Goal: Task Accomplishment & Management: Manage account settings

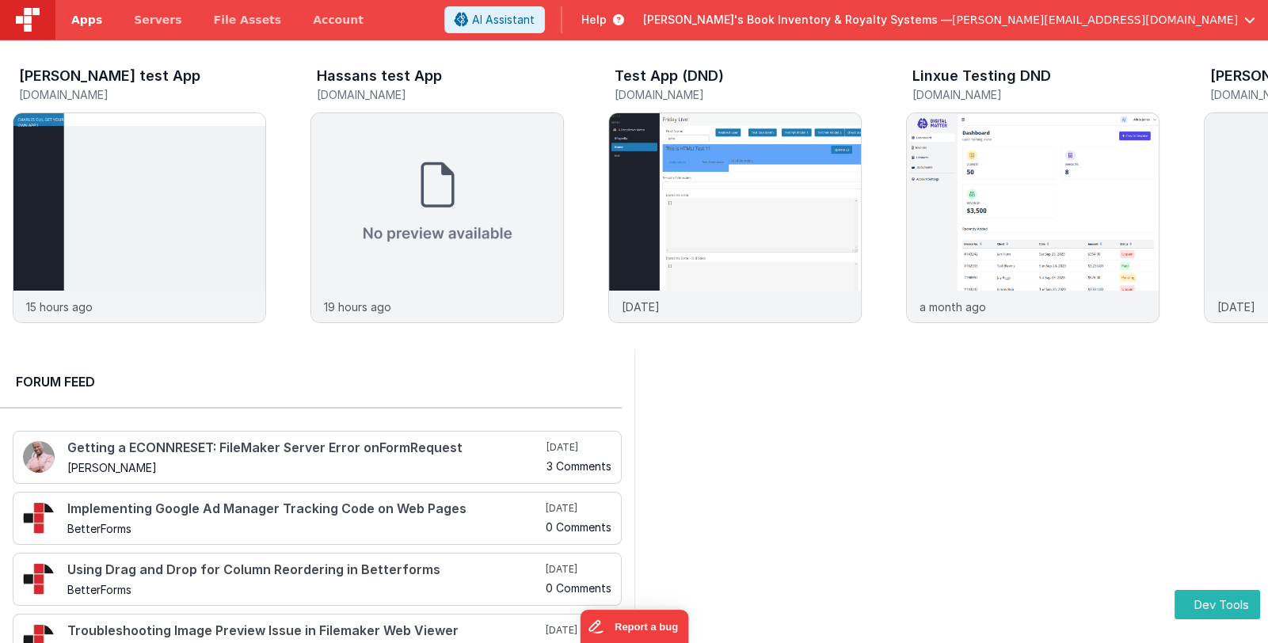
click at [83, 18] on span "Apps" at bounding box center [86, 20] width 31 height 16
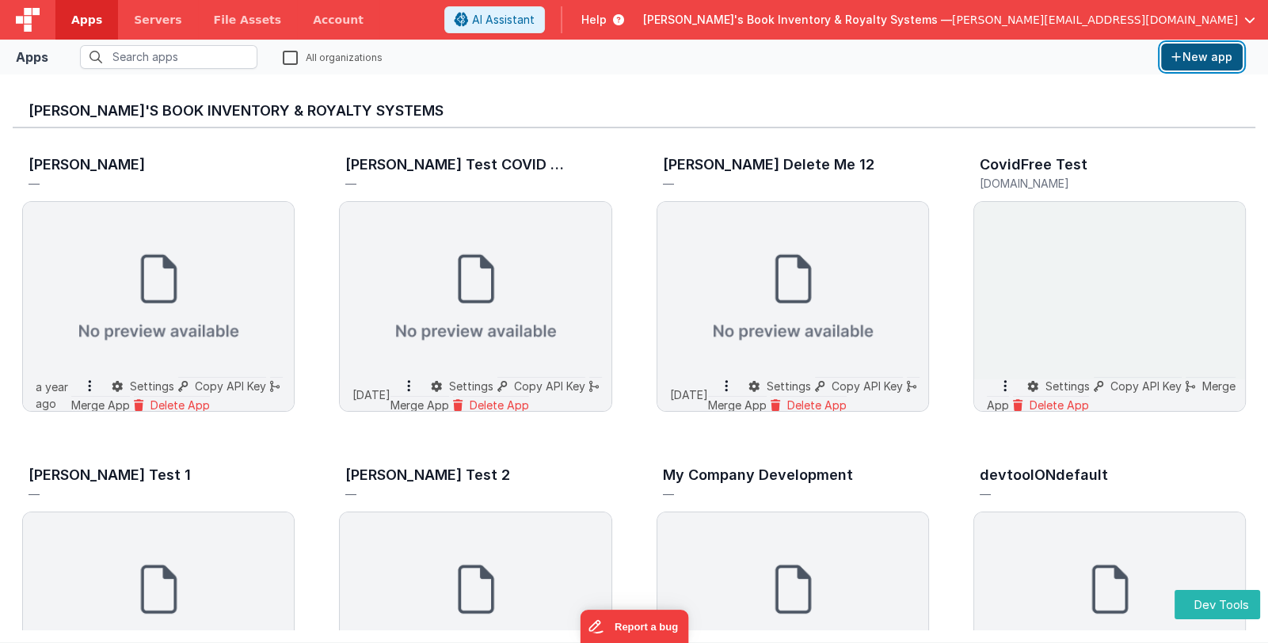
click at [1220, 63] on button "New app" at bounding box center [1202, 57] width 82 height 27
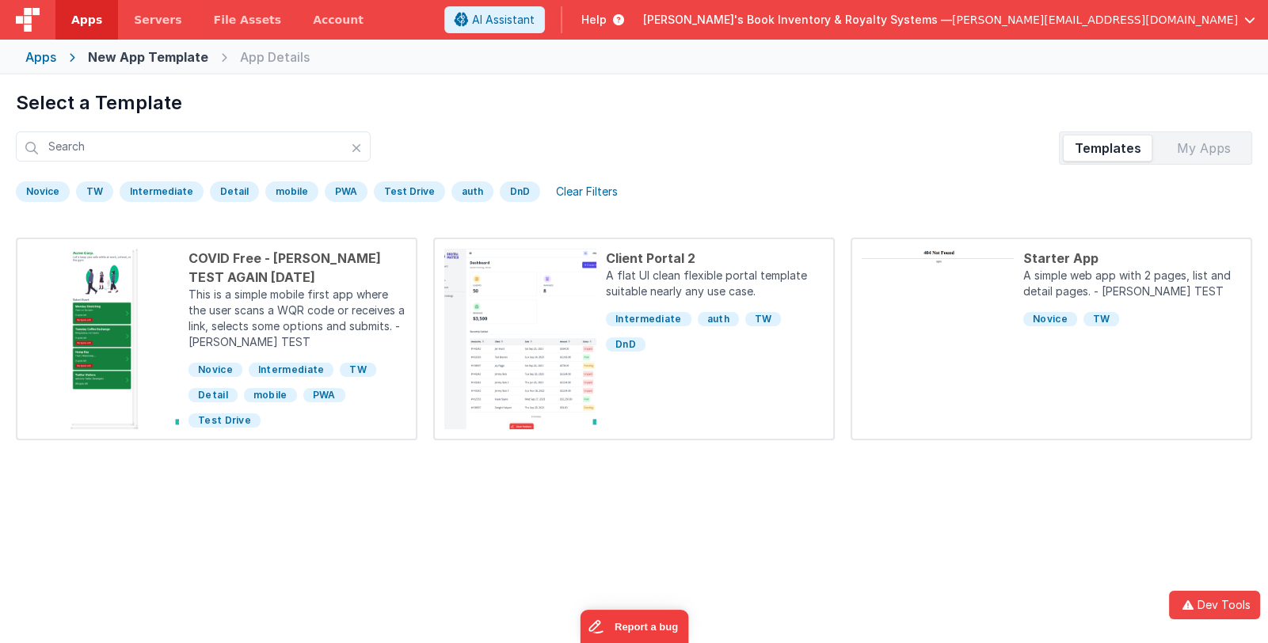
click at [1199, 149] on div "My Apps" at bounding box center [1204, 147] width 90 height 25
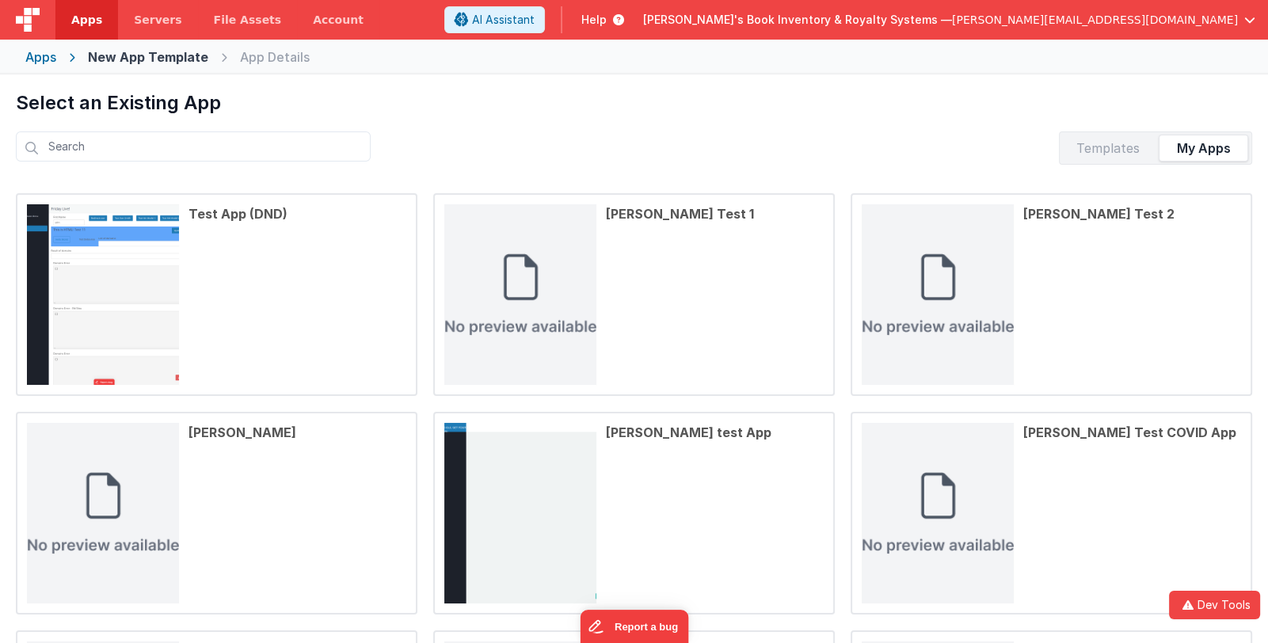
click at [1105, 152] on div "Templates" at bounding box center [1108, 147] width 90 height 25
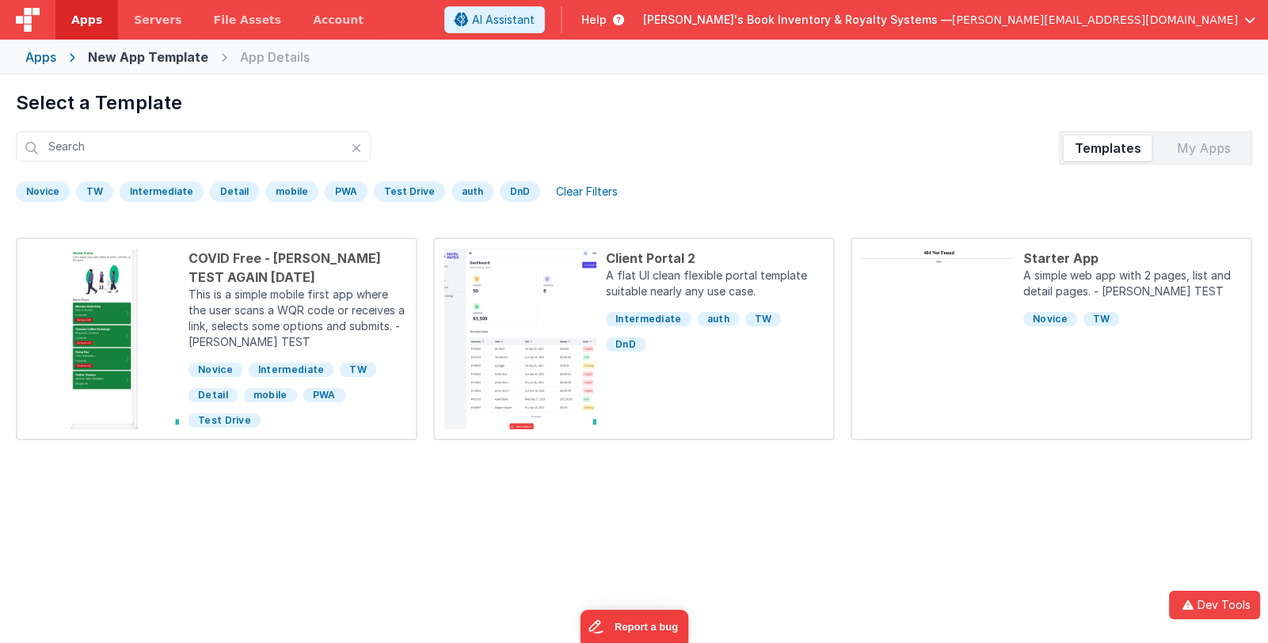
click at [1188, 153] on div "My Apps" at bounding box center [1204, 147] width 90 height 25
click at [1214, 146] on div "My Apps" at bounding box center [1204, 147] width 90 height 25
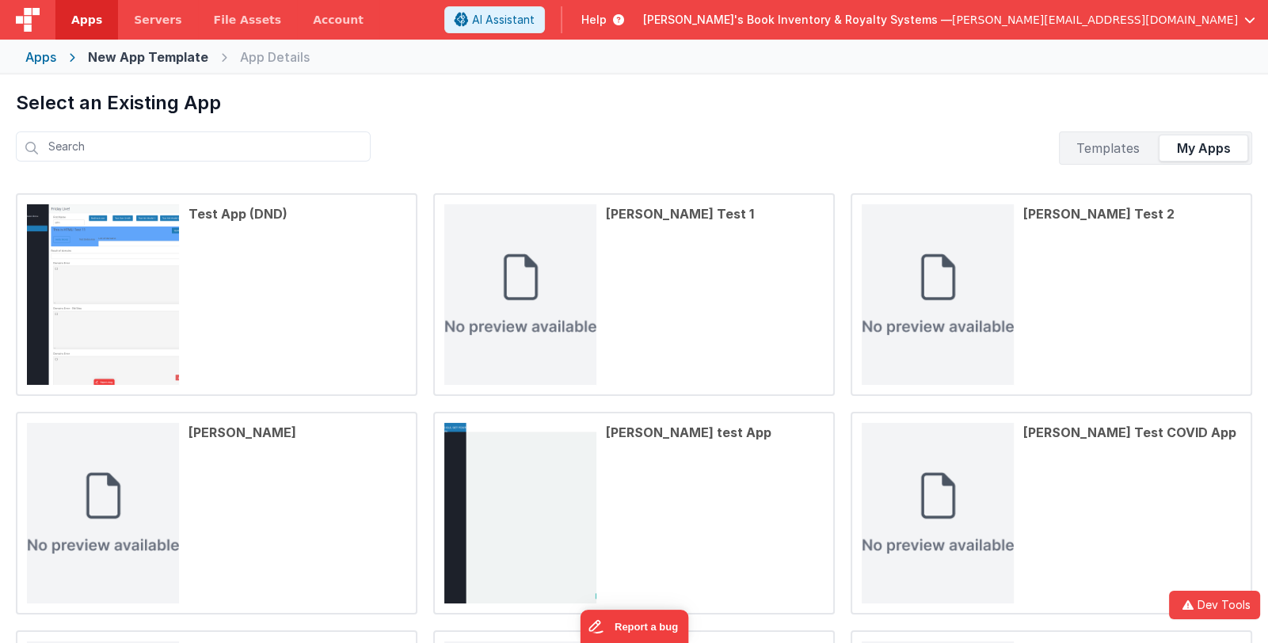
click at [1115, 151] on div "Templates" at bounding box center [1108, 147] width 90 height 25
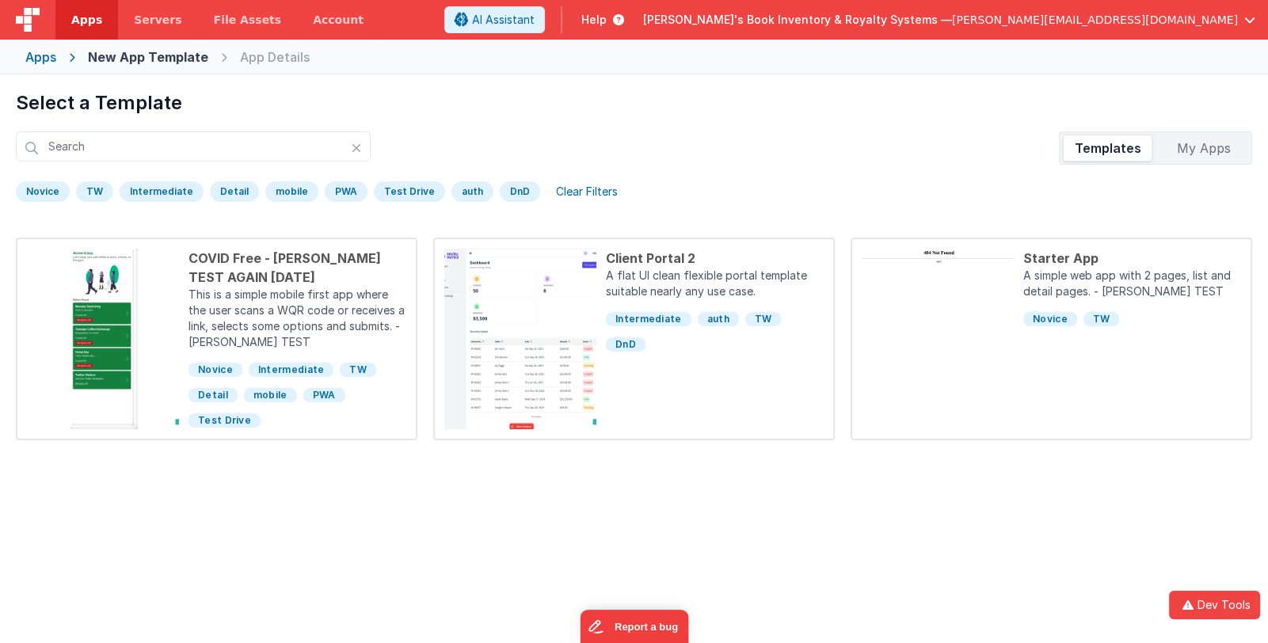
click at [1225, 150] on div "My Apps" at bounding box center [1204, 147] width 90 height 25
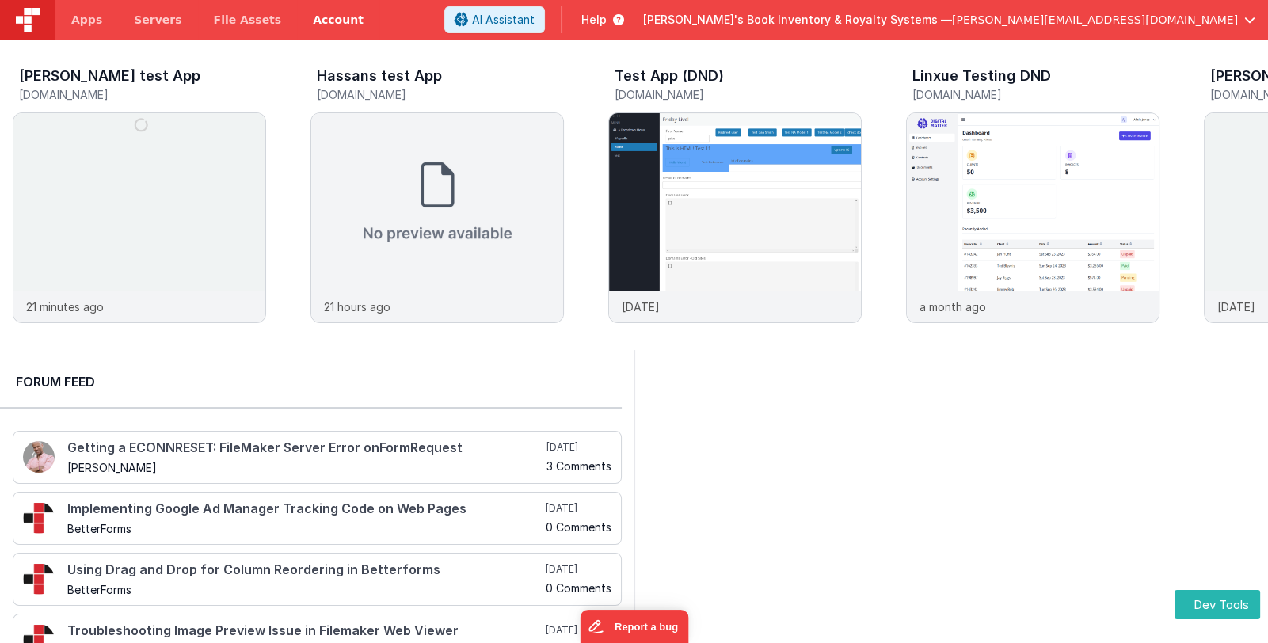
click at [298, 26] on link "Account" at bounding box center [338, 20] width 82 height 40
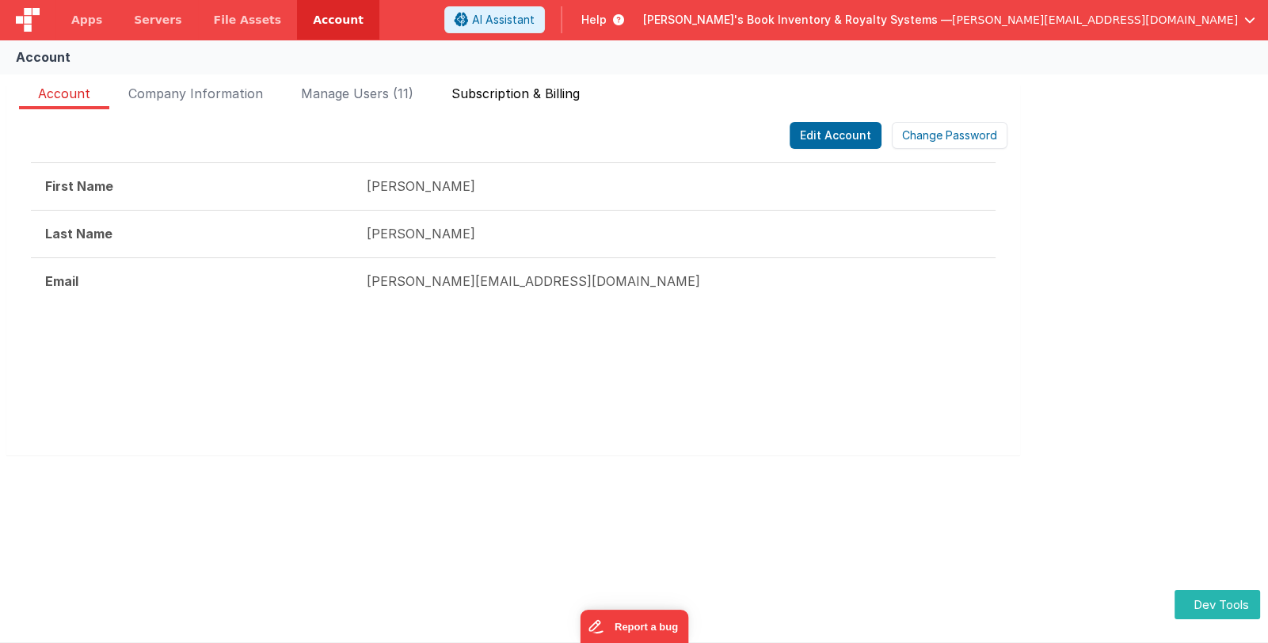
click at [519, 93] on span "Subscription & Billing" at bounding box center [516, 96] width 128 height 25
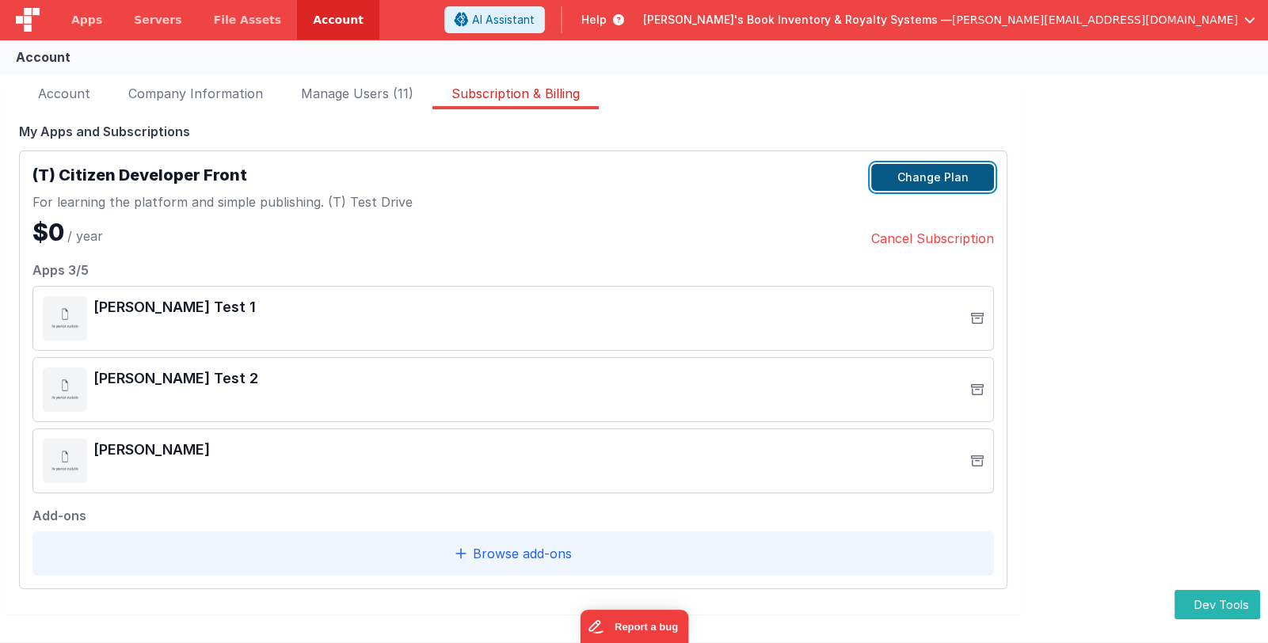
click at [943, 187] on button "Change Plan" at bounding box center [932, 177] width 123 height 27
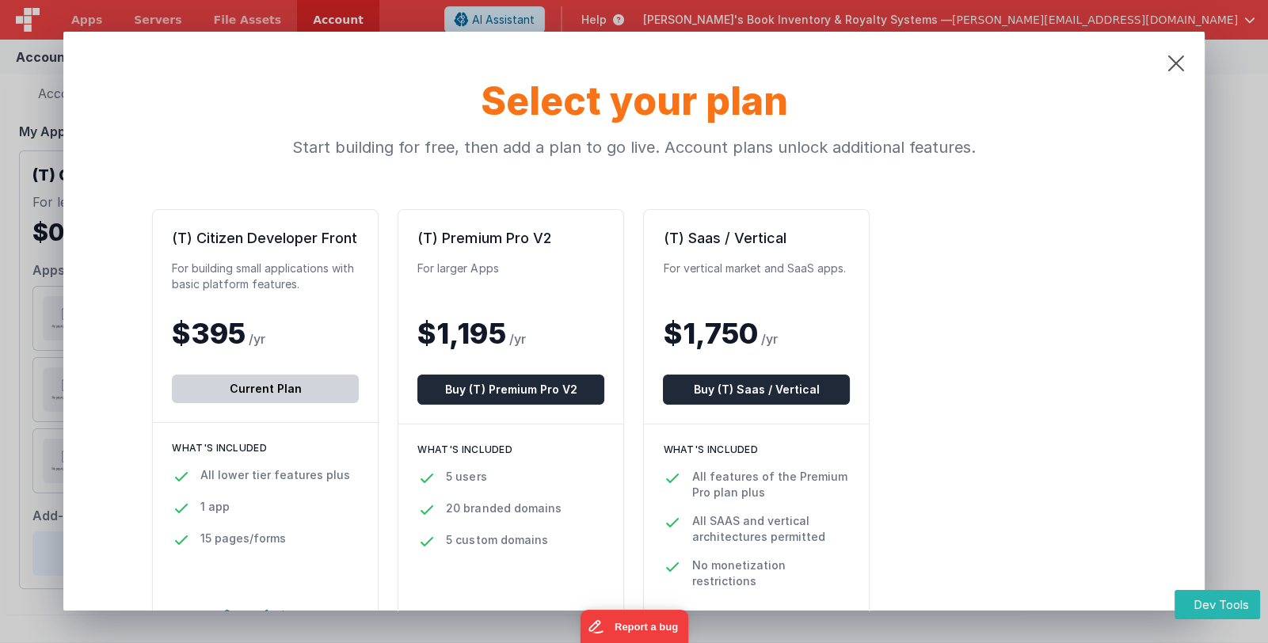
click at [917, 277] on div "(T) Citizen Developer Front For building small applications with basic platform…" at bounding box center [633, 429] width 963 height 441
click at [1172, 62] on icon at bounding box center [1176, 63] width 57 height 63
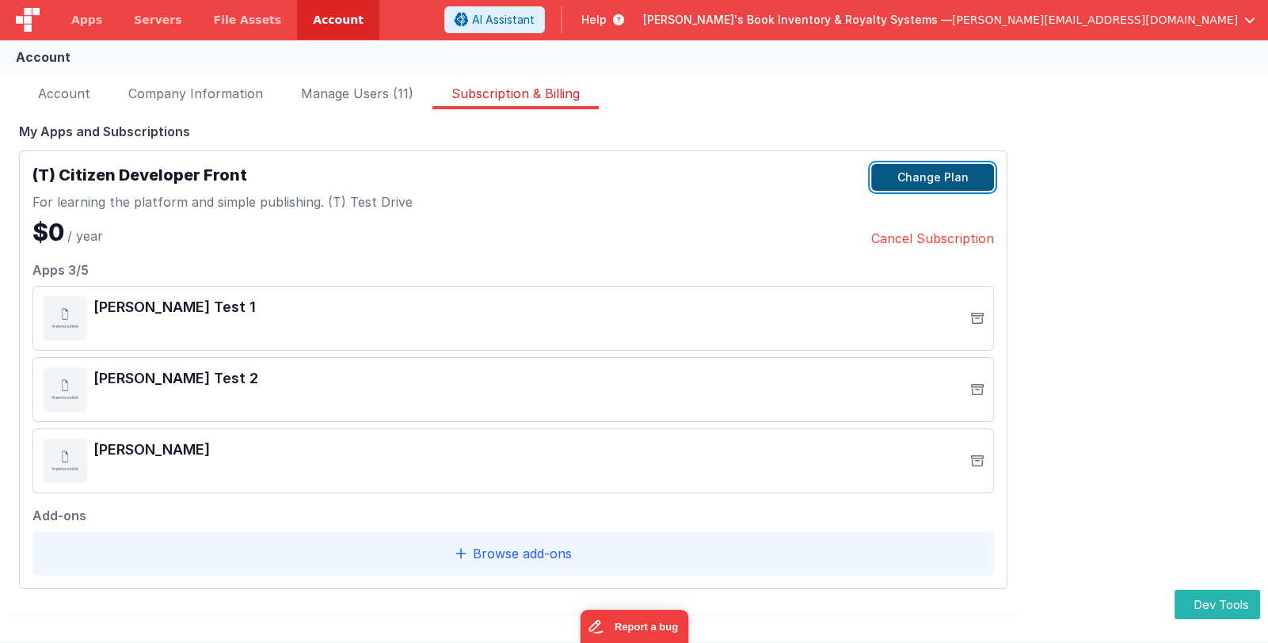
click at [943, 177] on button "Change Plan" at bounding box center [932, 177] width 123 height 27
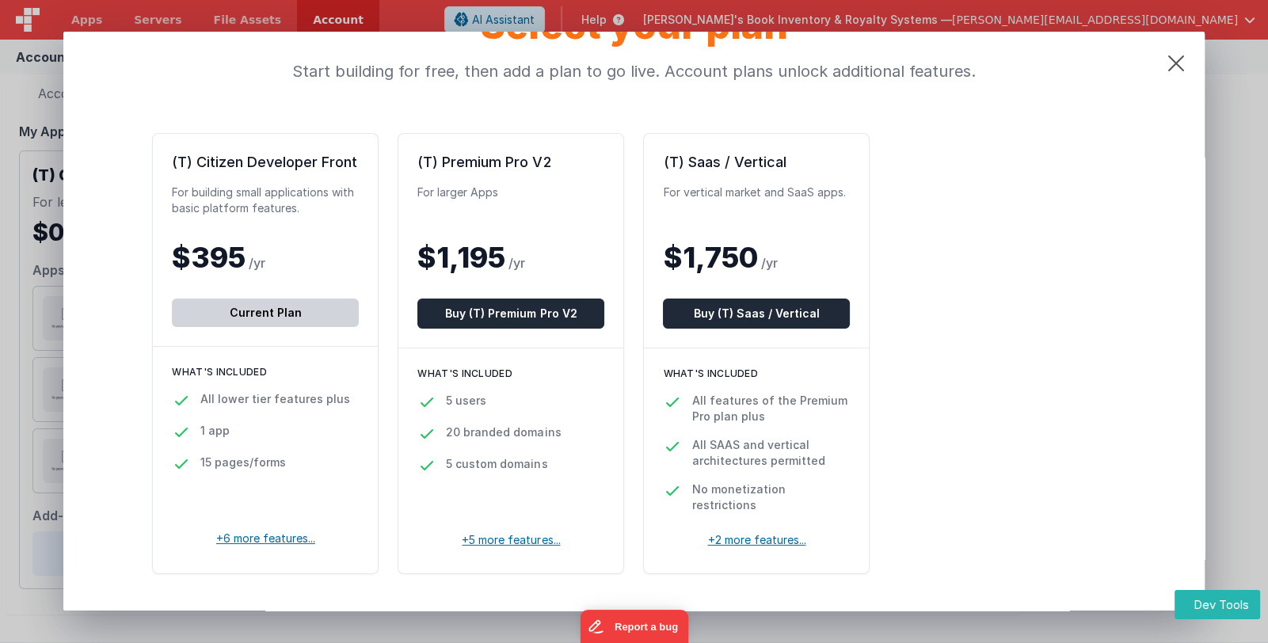
scroll to position [78, 0]
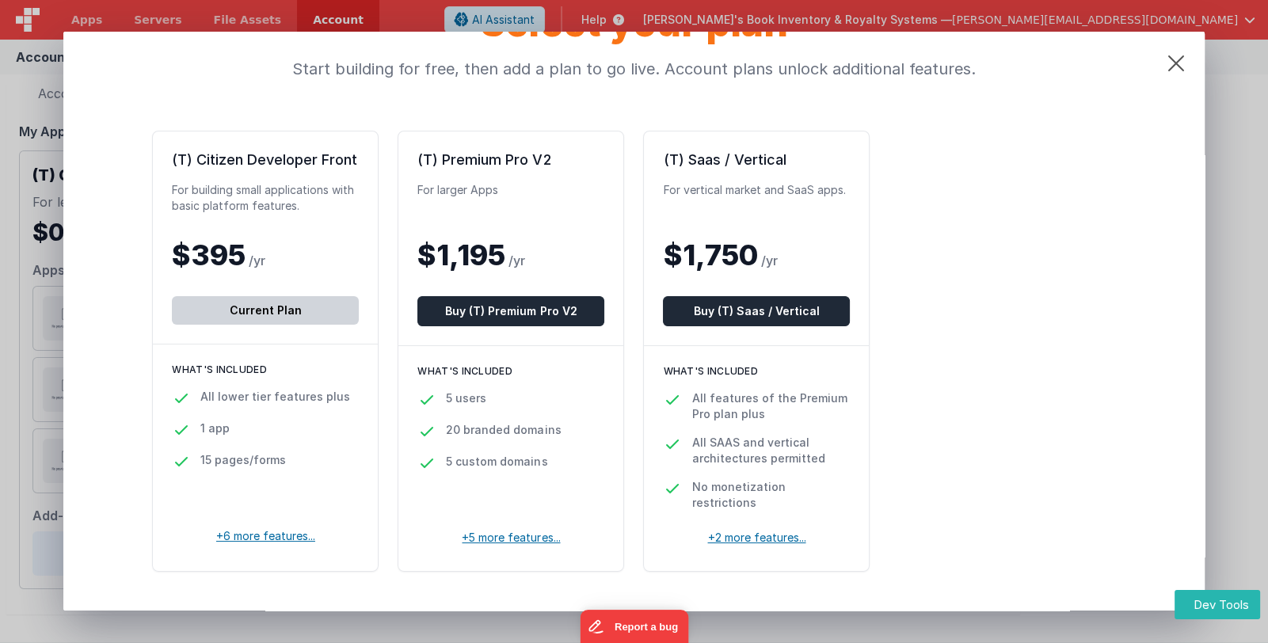
click at [282, 542] on p "+6 more features..." at bounding box center [265, 530] width 187 height 29
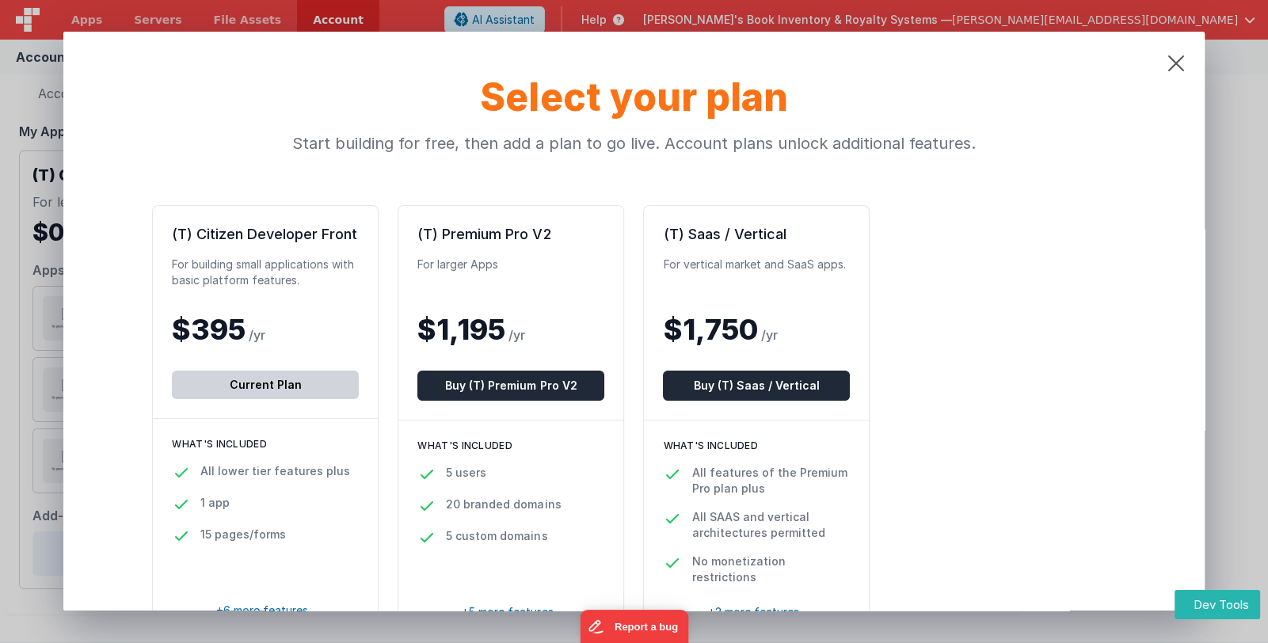
scroll to position [0, 0]
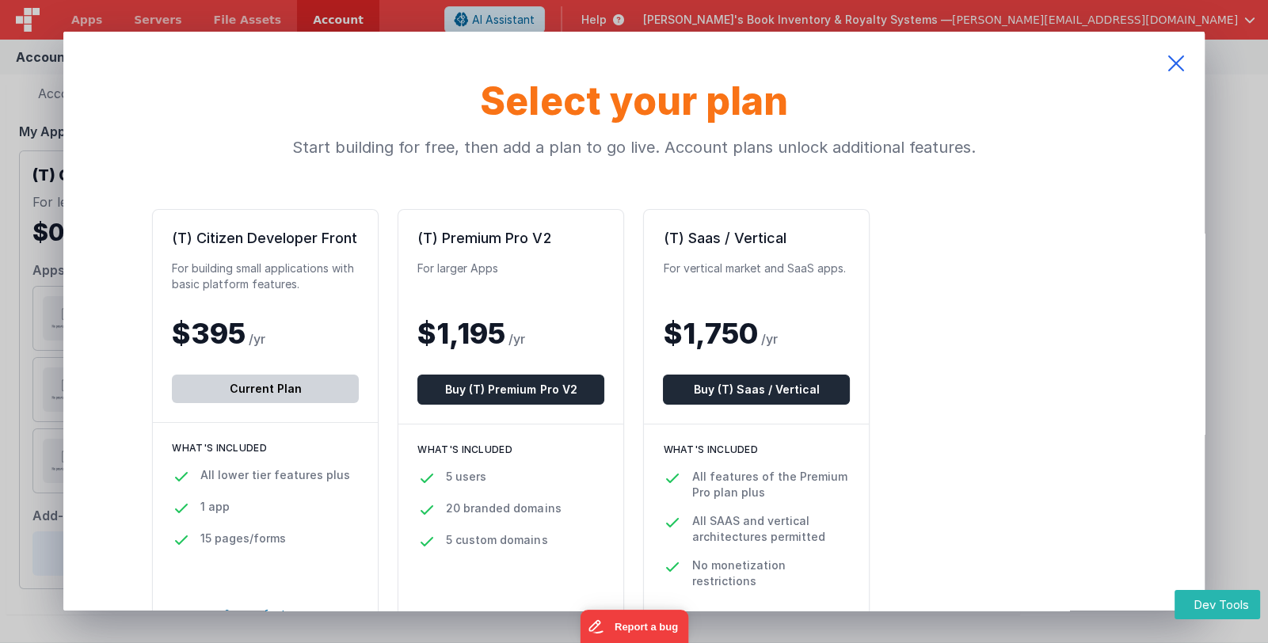
click at [1176, 60] on icon at bounding box center [1176, 63] width 57 height 63
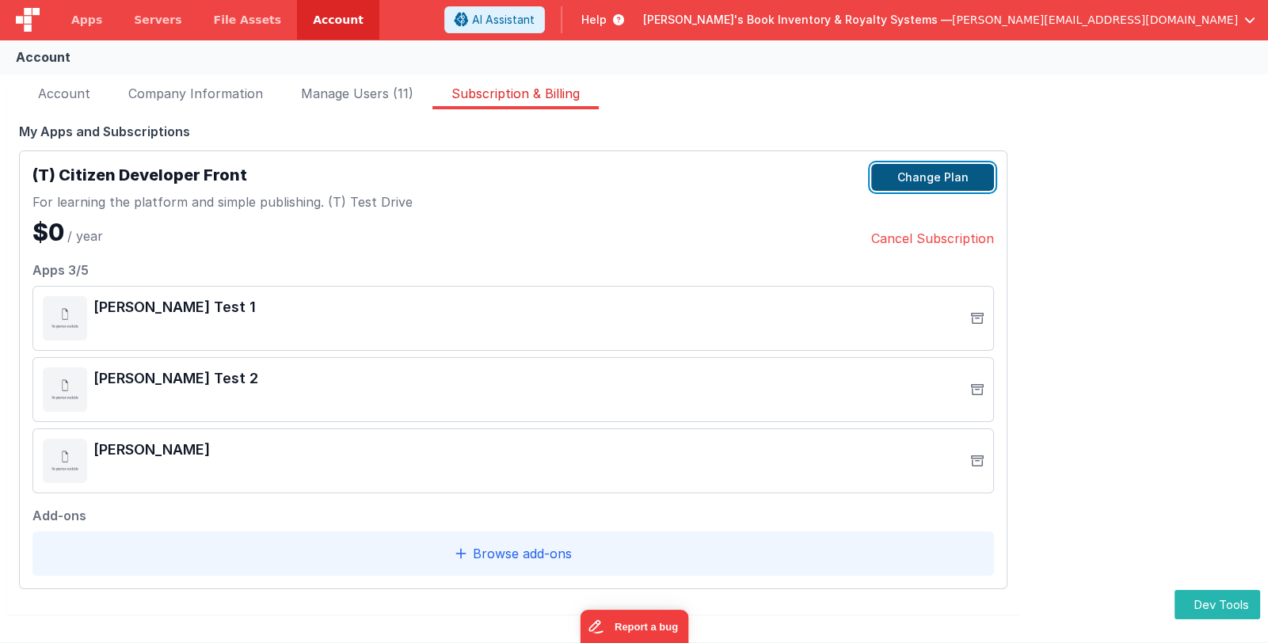
click at [974, 166] on button "Change Plan" at bounding box center [932, 177] width 123 height 27
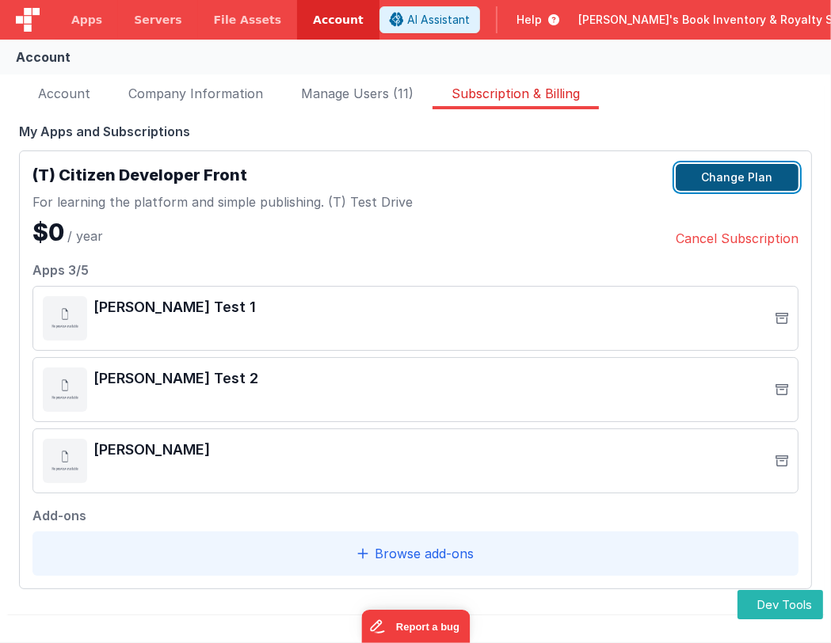
click at [749, 177] on button "Change Plan" at bounding box center [737, 177] width 123 height 27
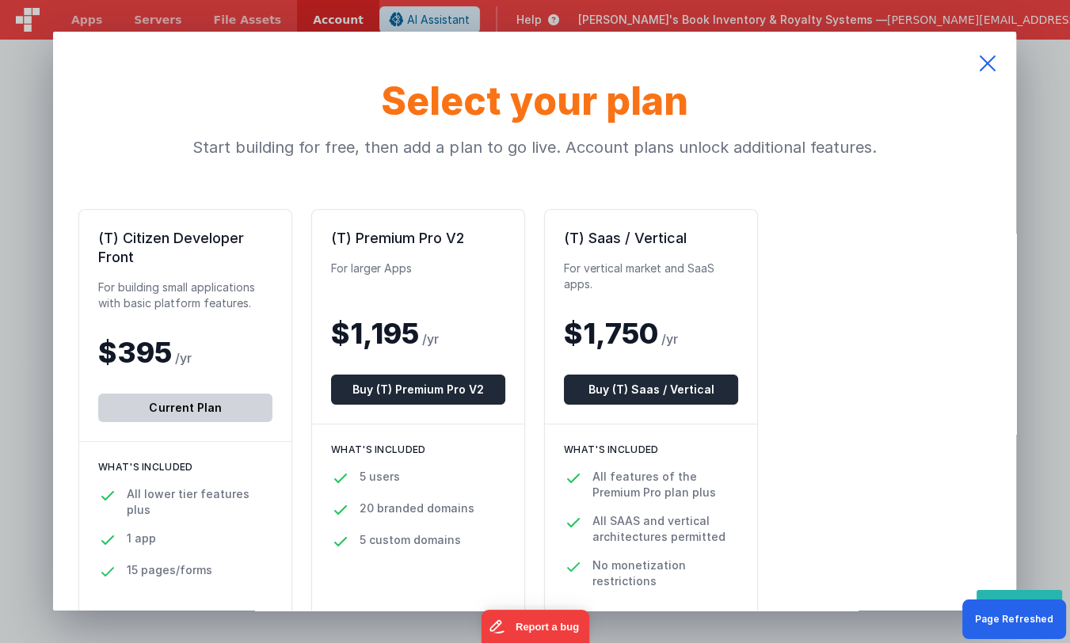
click at [988, 60] on icon at bounding box center [987, 63] width 57 height 63
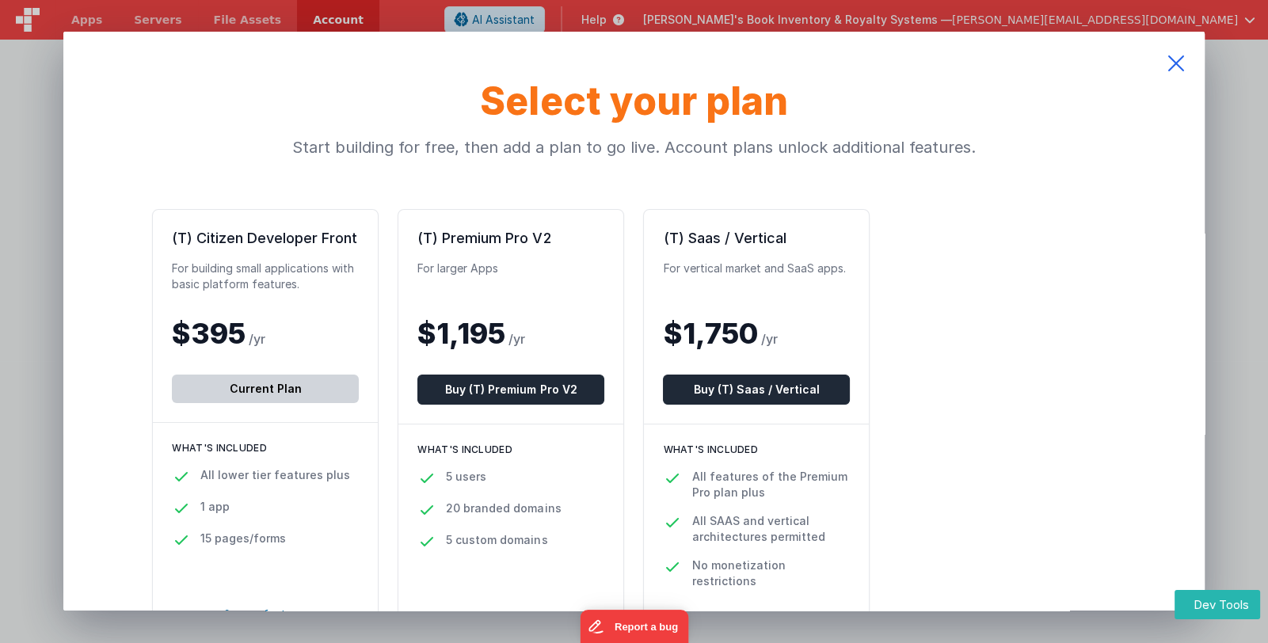
click at [1176, 59] on icon at bounding box center [1176, 63] width 57 height 63
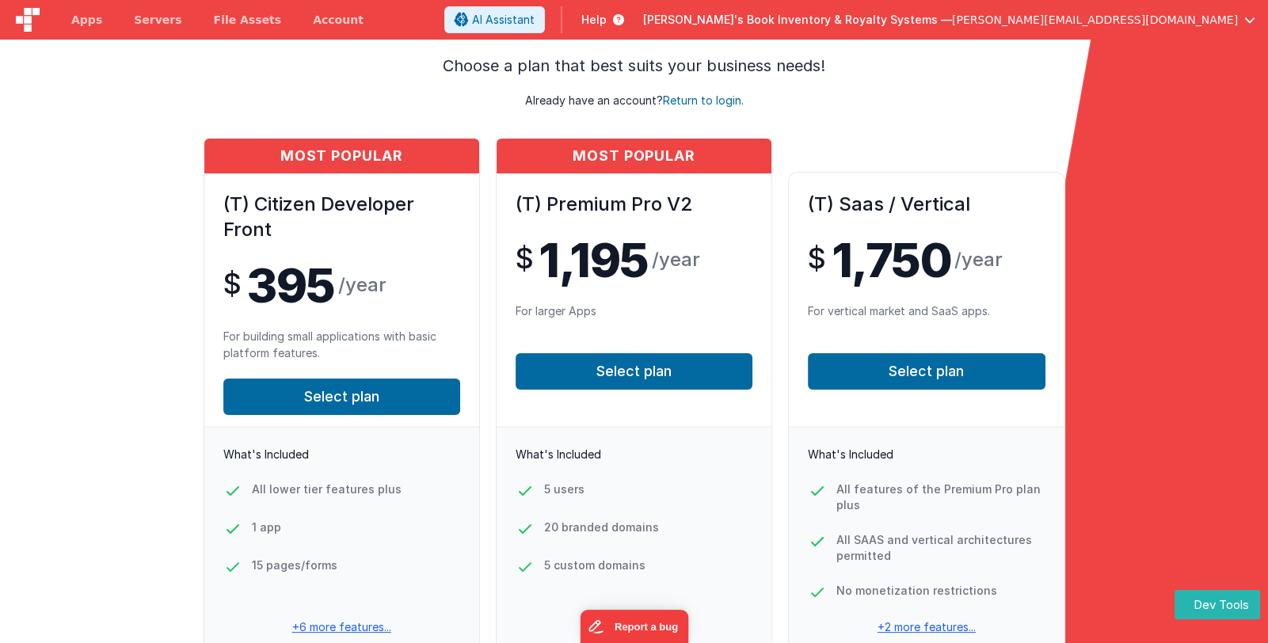
scroll to position [102, 0]
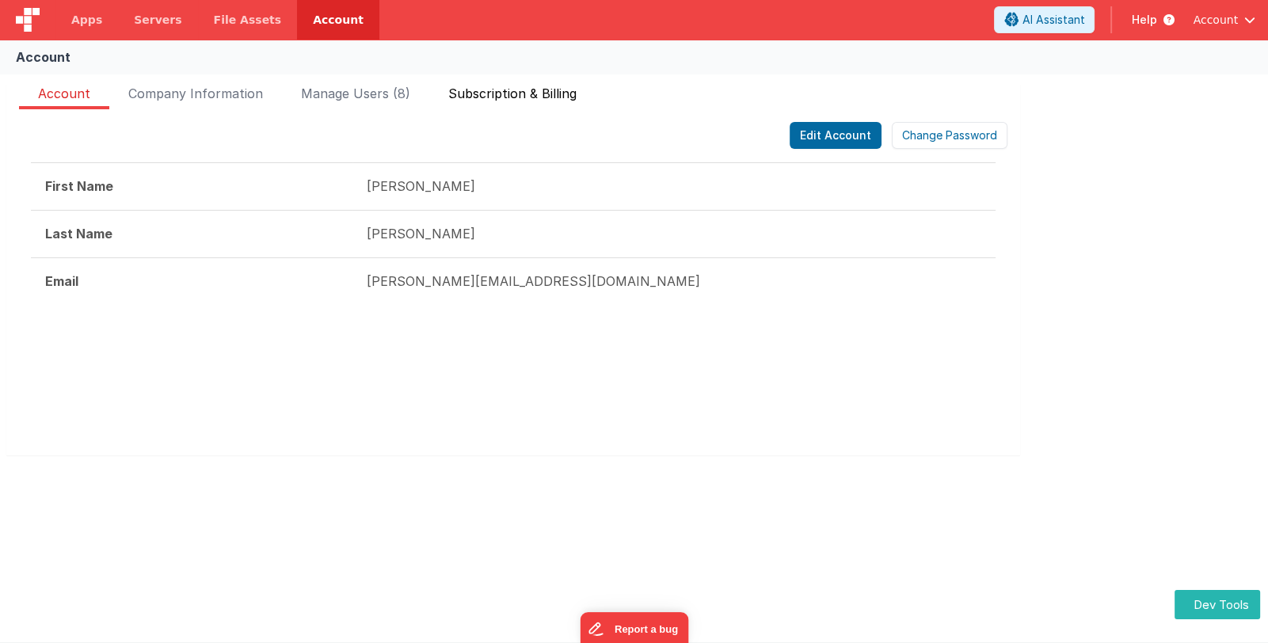
click at [546, 96] on span "Subscription & Billing" at bounding box center [512, 96] width 128 height 25
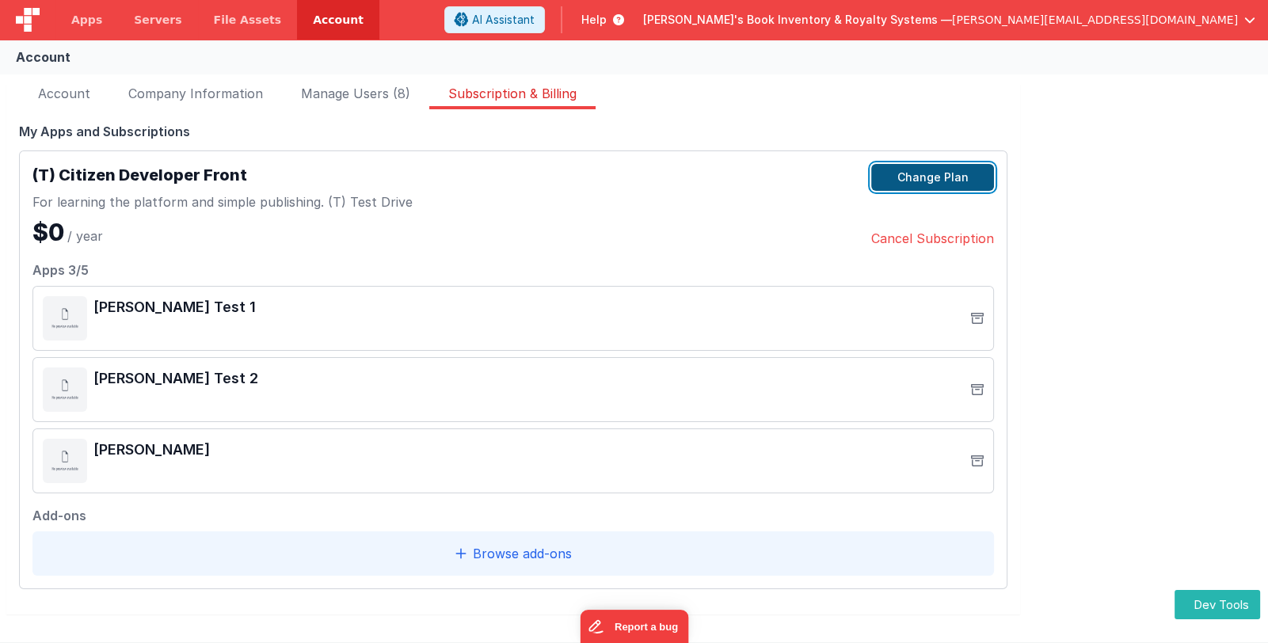
click at [923, 179] on button "Change Plan" at bounding box center [932, 177] width 123 height 27
click at [959, 179] on button "Change Plan" at bounding box center [932, 177] width 123 height 27
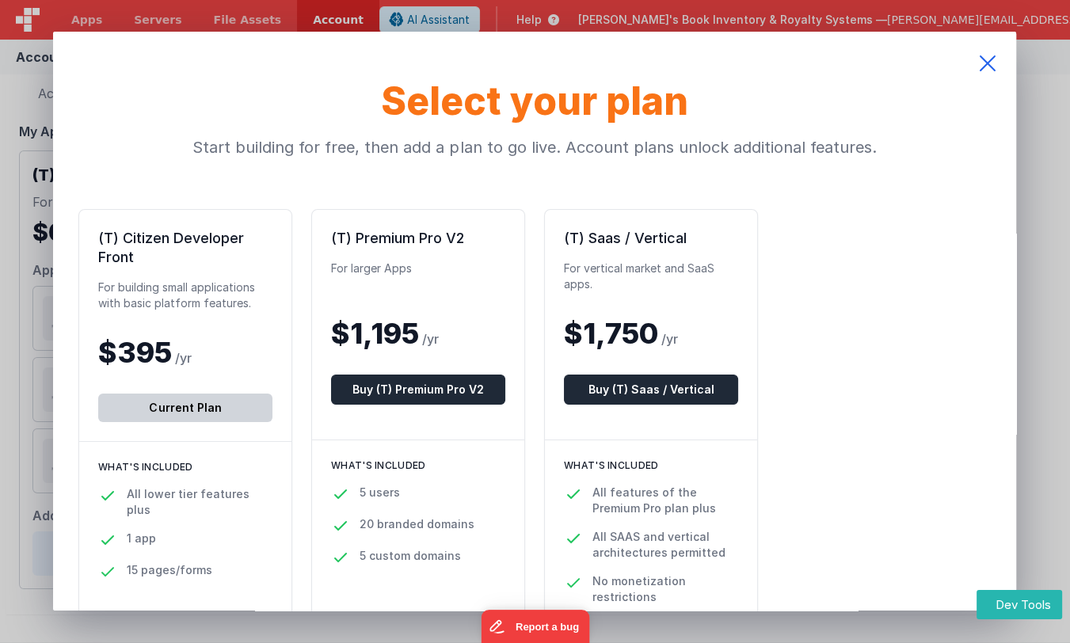
click at [988, 64] on icon at bounding box center [987, 63] width 57 height 63
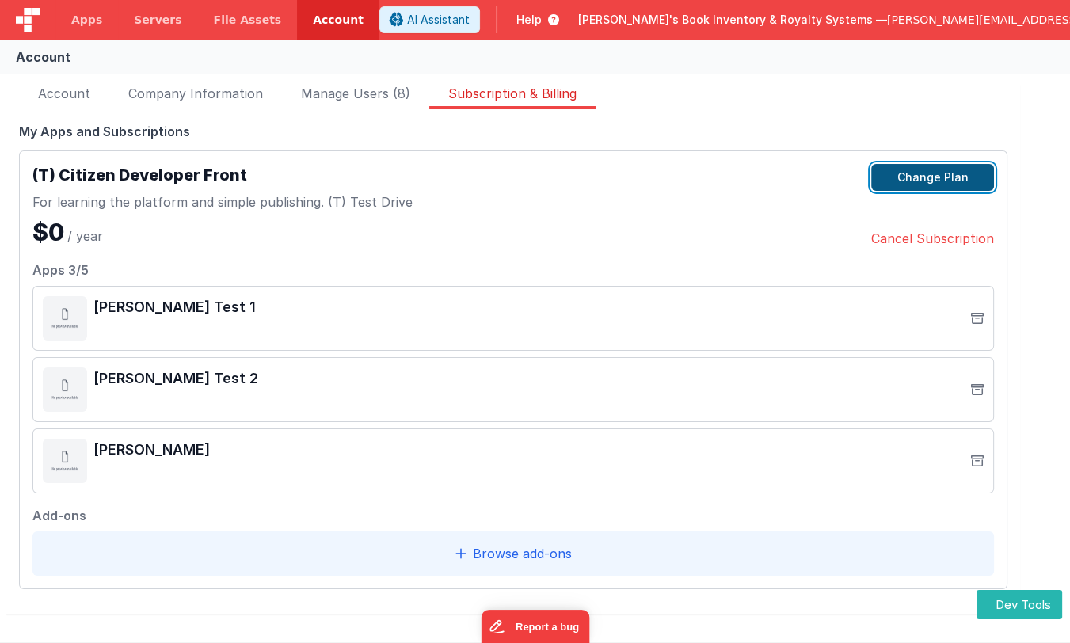
click at [908, 181] on button "Change Plan" at bounding box center [932, 177] width 123 height 27
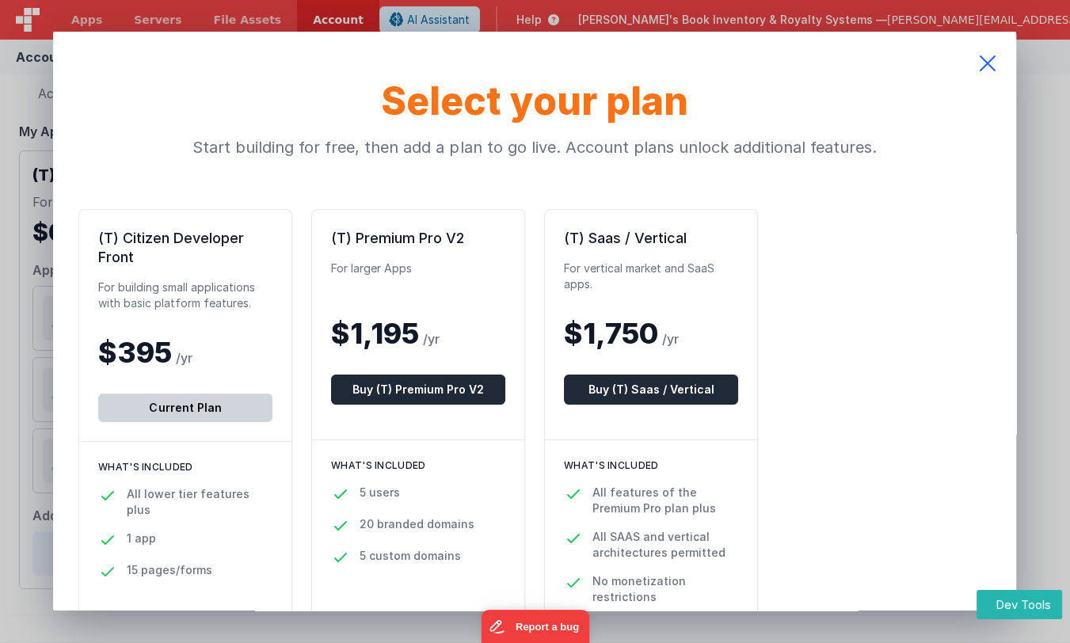
click at [986, 63] on icon at bounding box center [987, 63] width 57 height 63
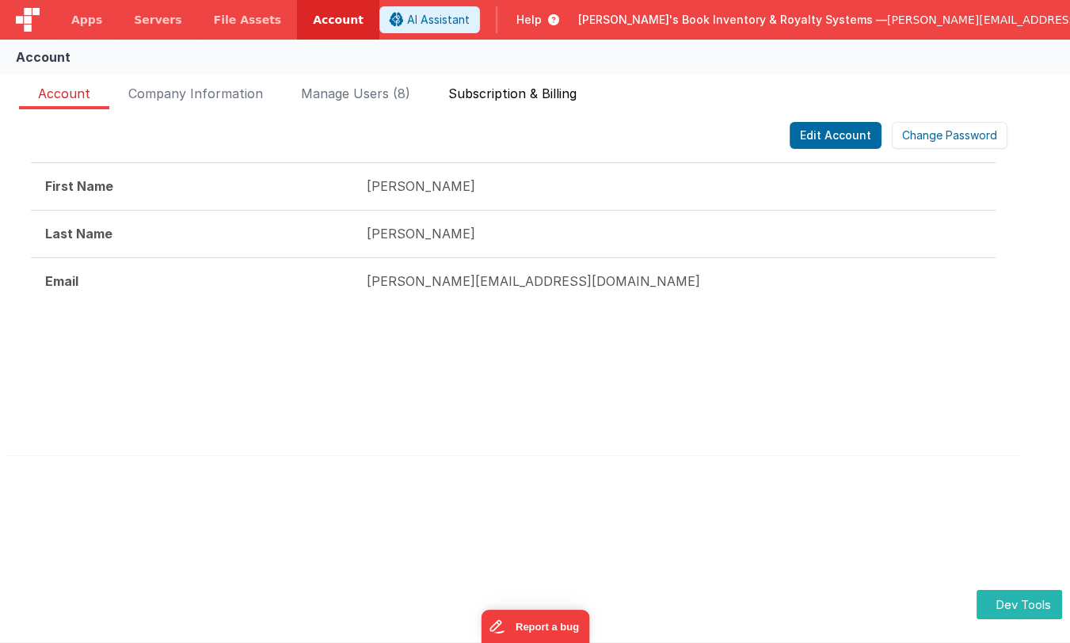
click at [552, 96] on span "Subscription & Billing" at bounding box center [512, 96] width 128 height 25
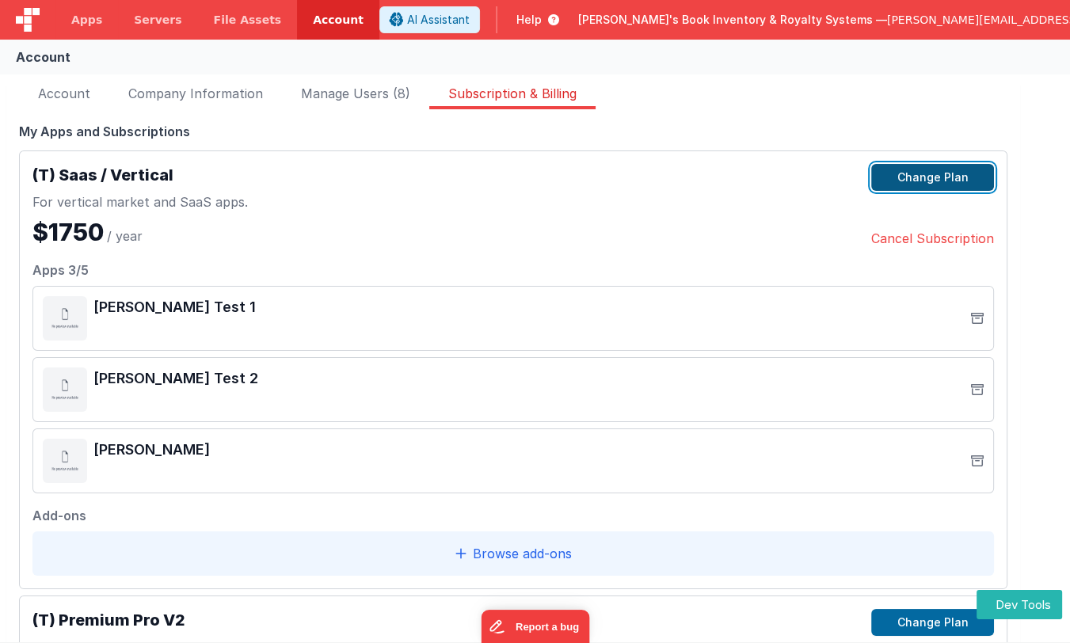
click at [979, 185] on button "Change Plan" at bounding box center [932, 177] width 123 height 27
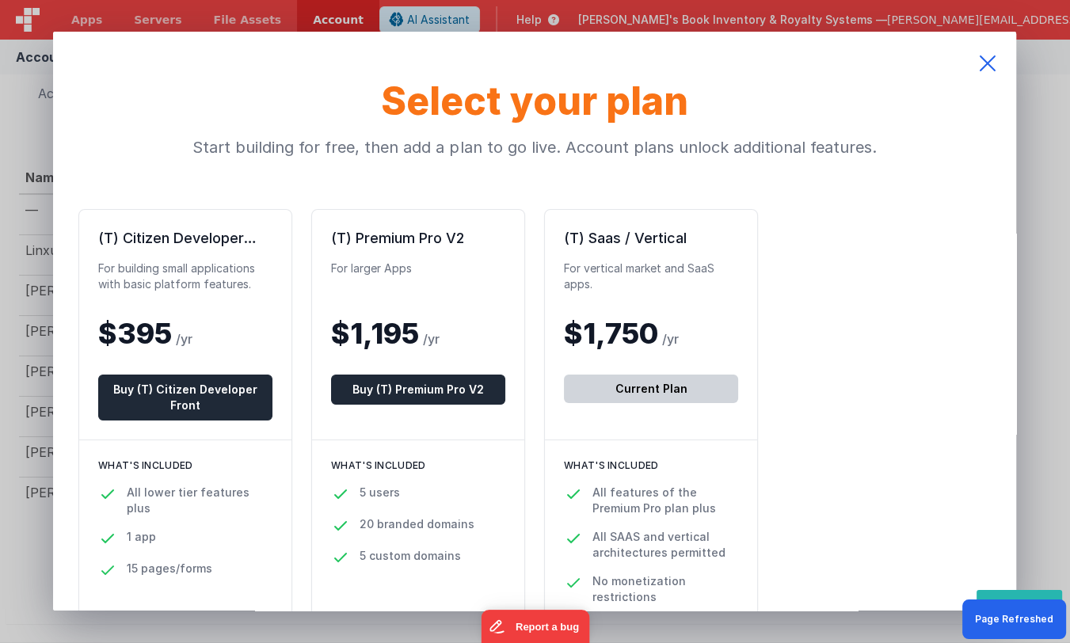
click at [990, 70] on icon at bounding box center [987, 63] width 57 height 63
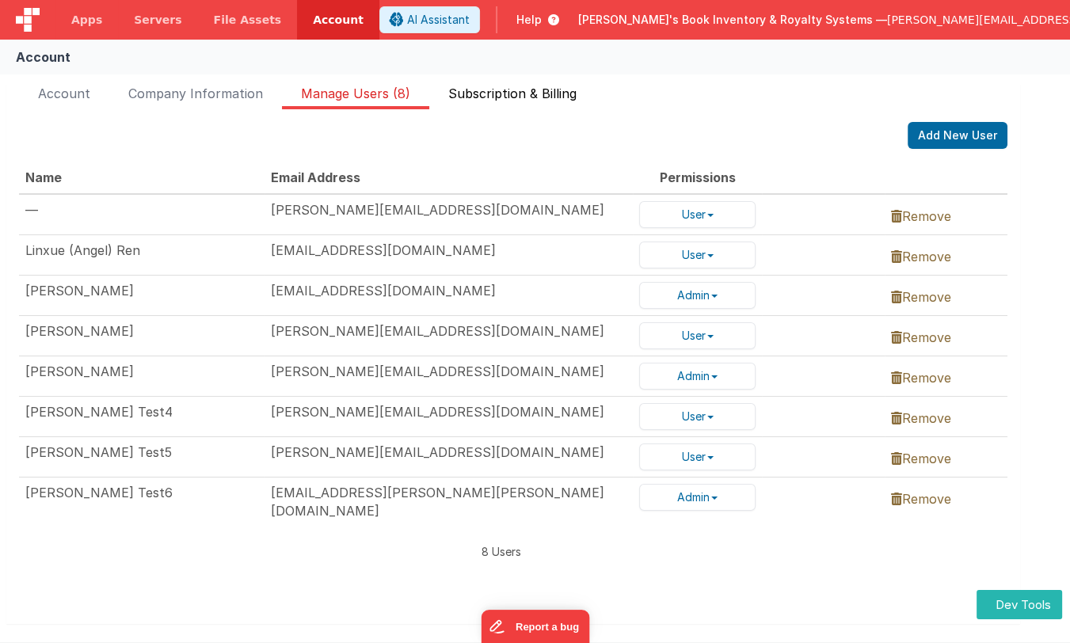
click at [530, 90] on span "Subscription & Billing" at bounding box center [512, 96] width 128 height 25
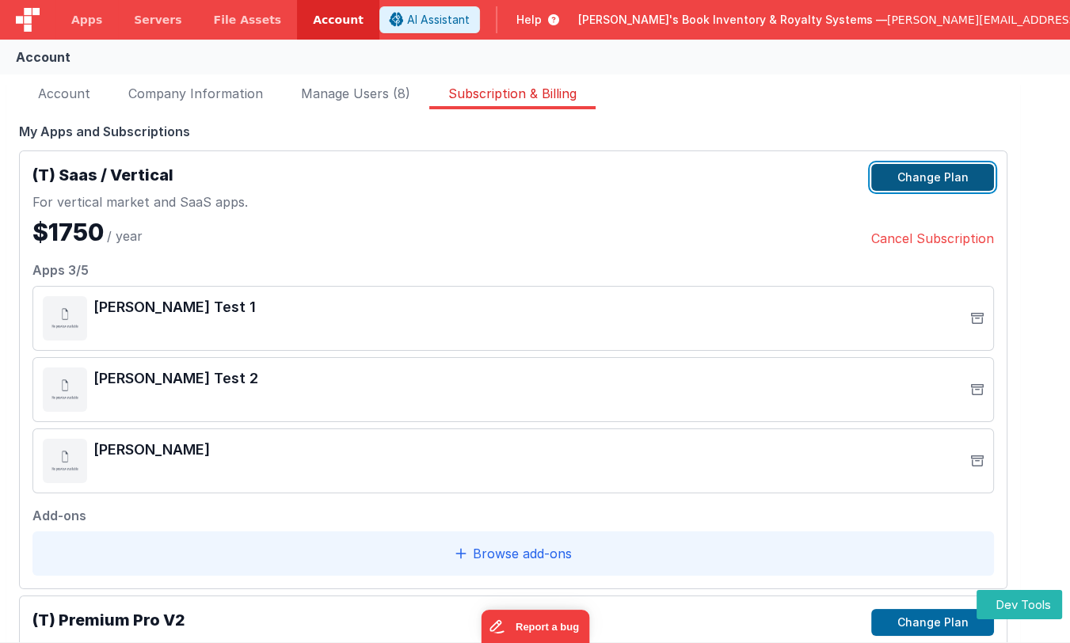
click at [925, 181] on button "Change Plan" at bounding box center [932, 177] width 123 height 27
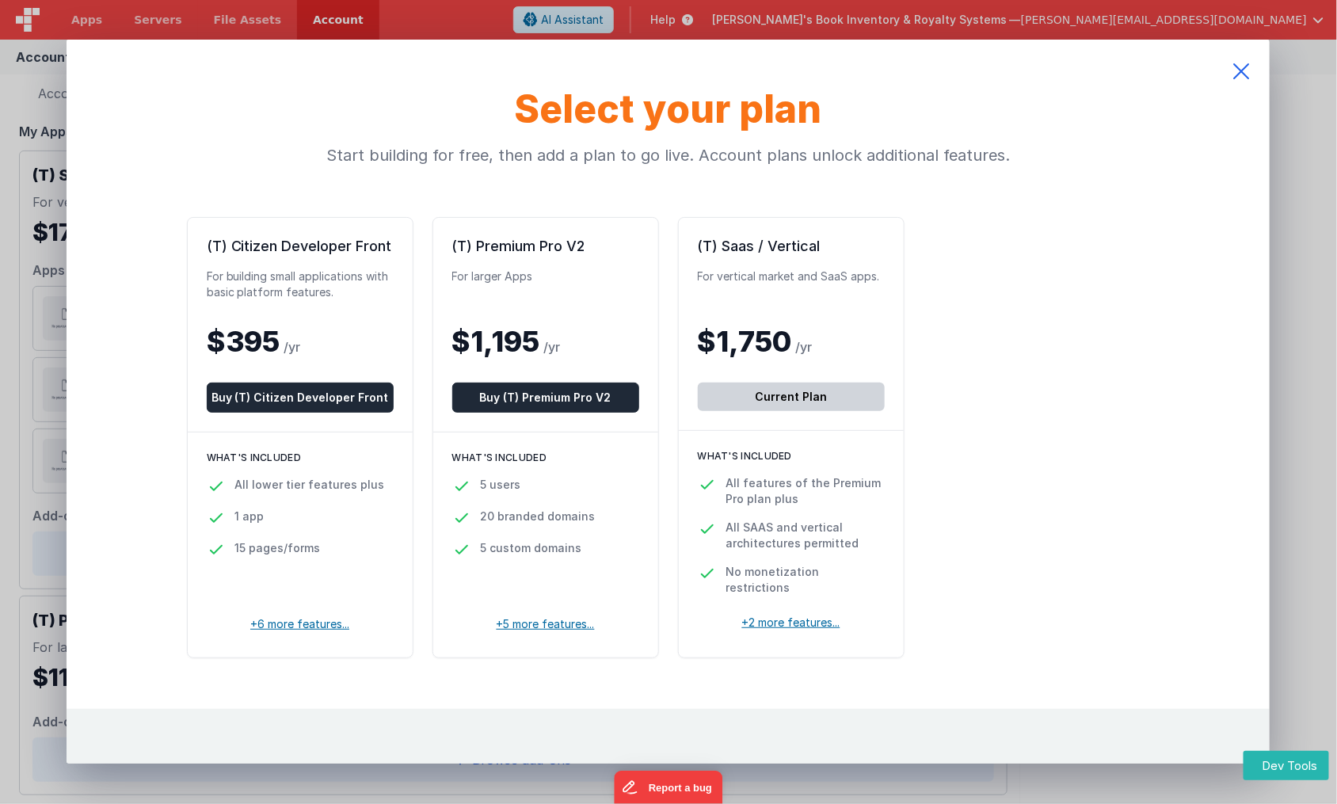
click at [1069, 66] on icon at bounding box center [1241, 71] width 57 height 63
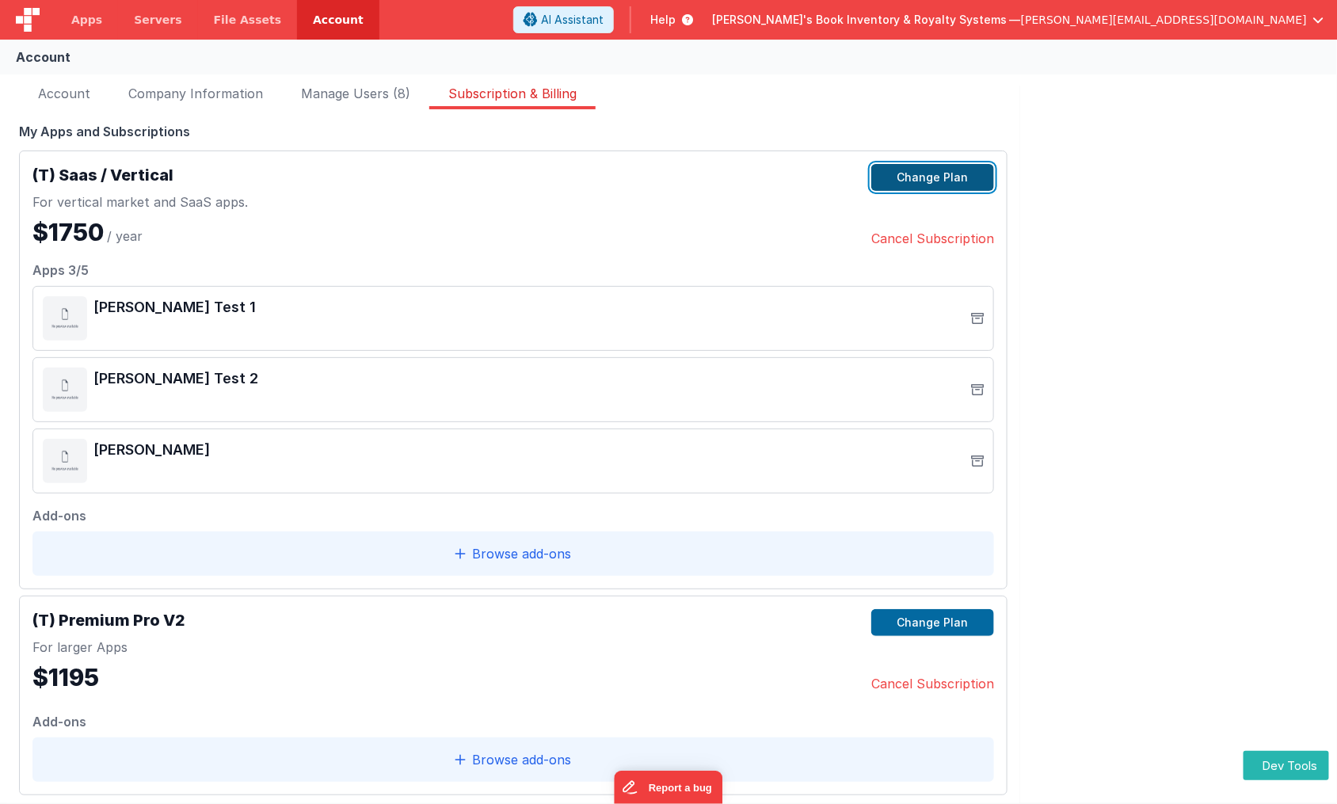
click at [961, 176] on button "Change Plan" at bounding box center [932, 177] width 123 height 27
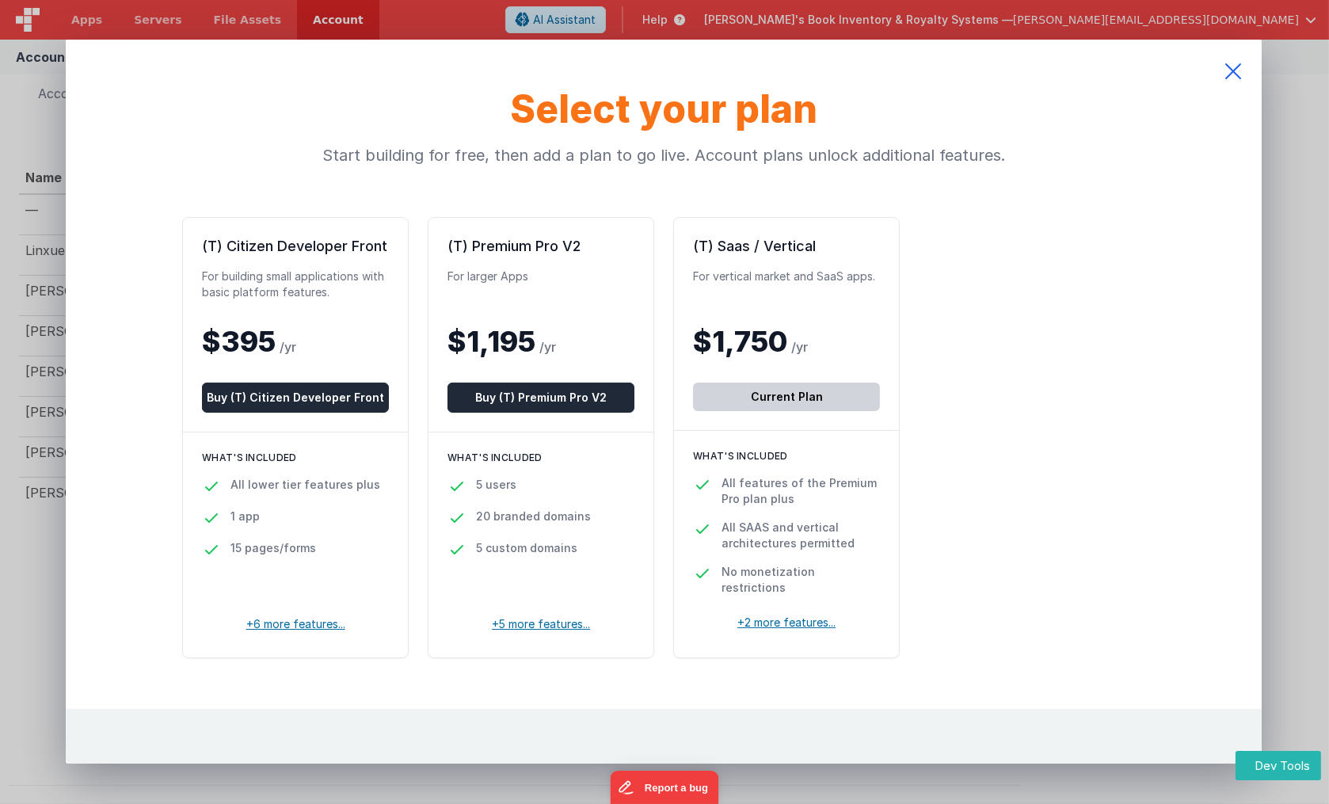
click at [1069, 64] on icon at bounding box center [1233, 71] width 57 height 63
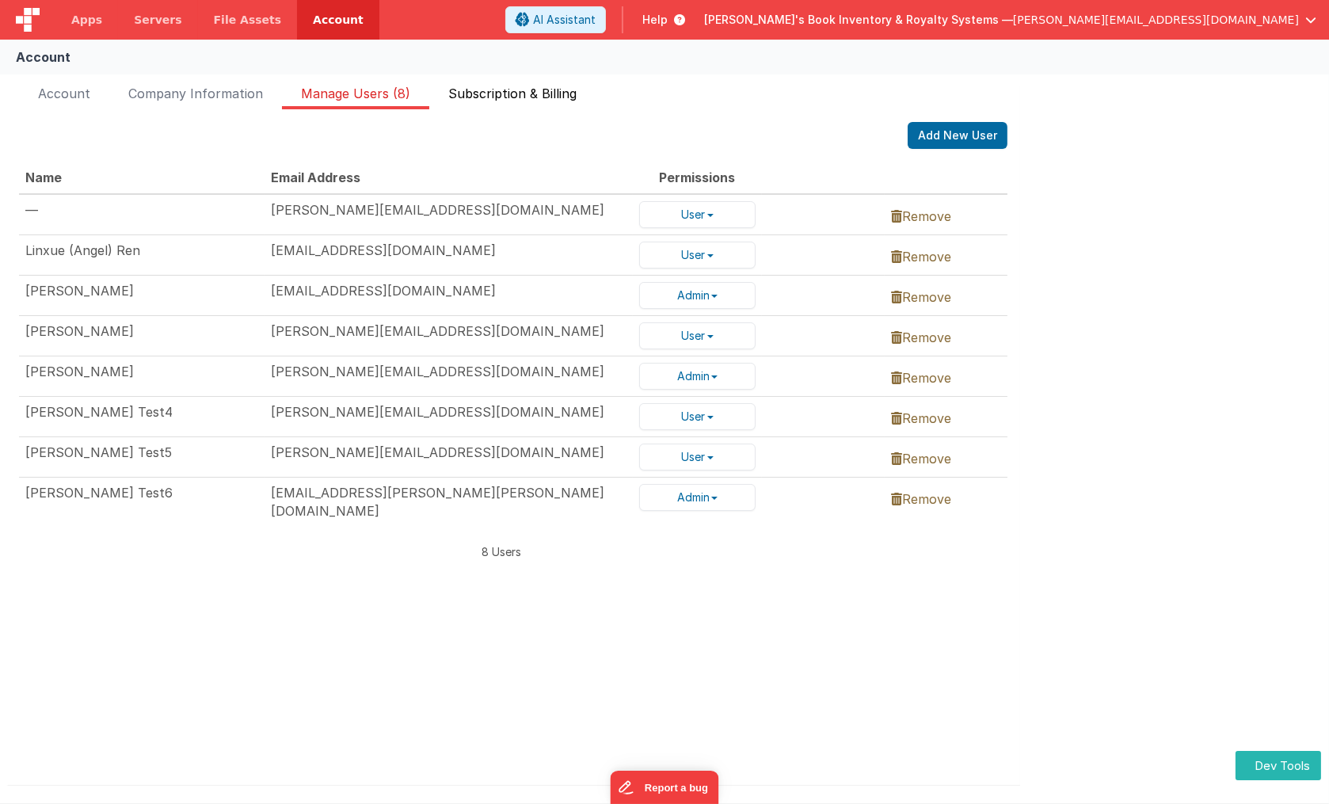
click at [531, 97] on span "Subscription & Billing" at bounding box center [512, 96] width 128 height 25
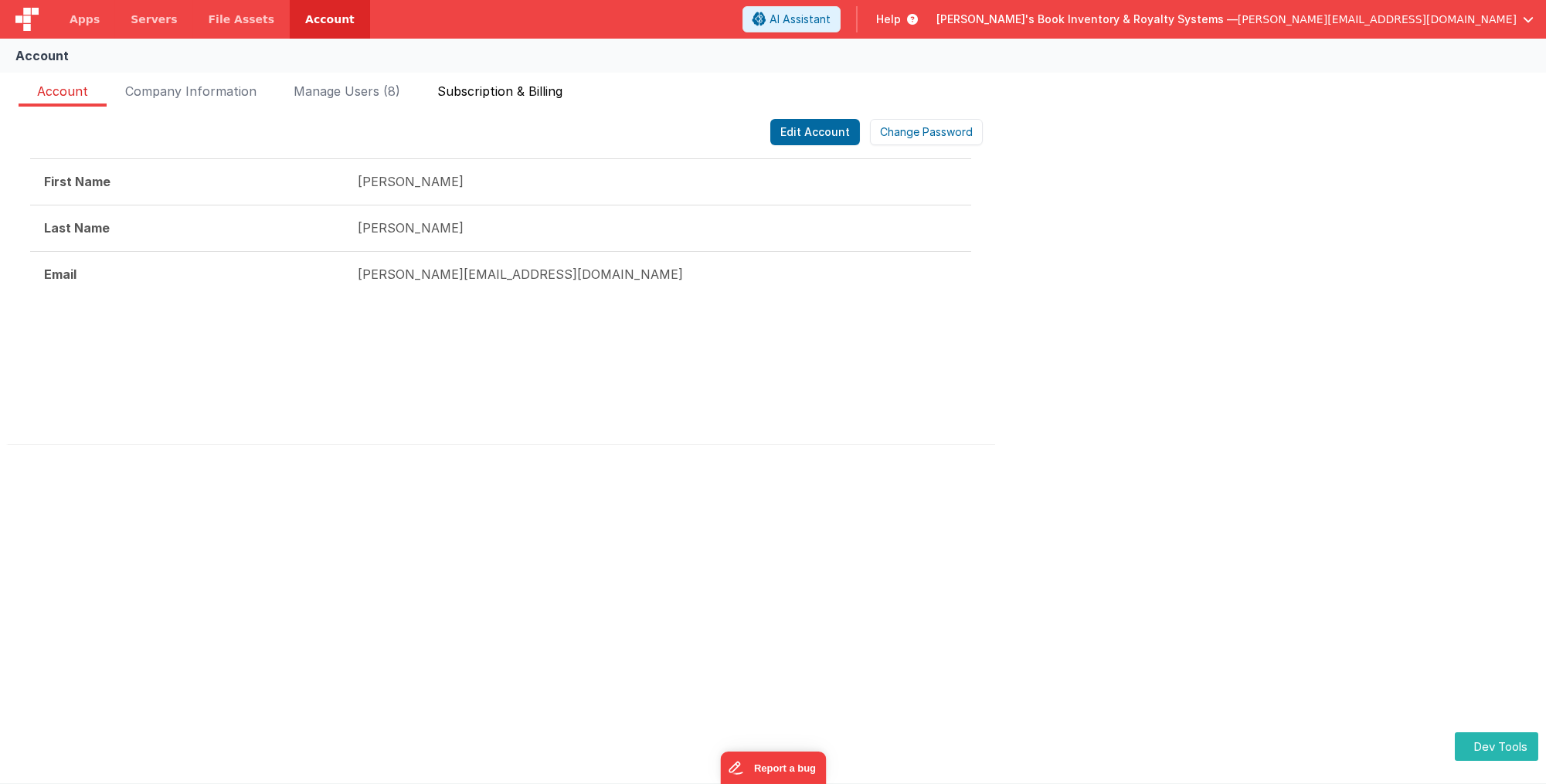
click at [503, 82] on span "Subscription & Billing" at bounding box center [499, 94] width 125 height 24
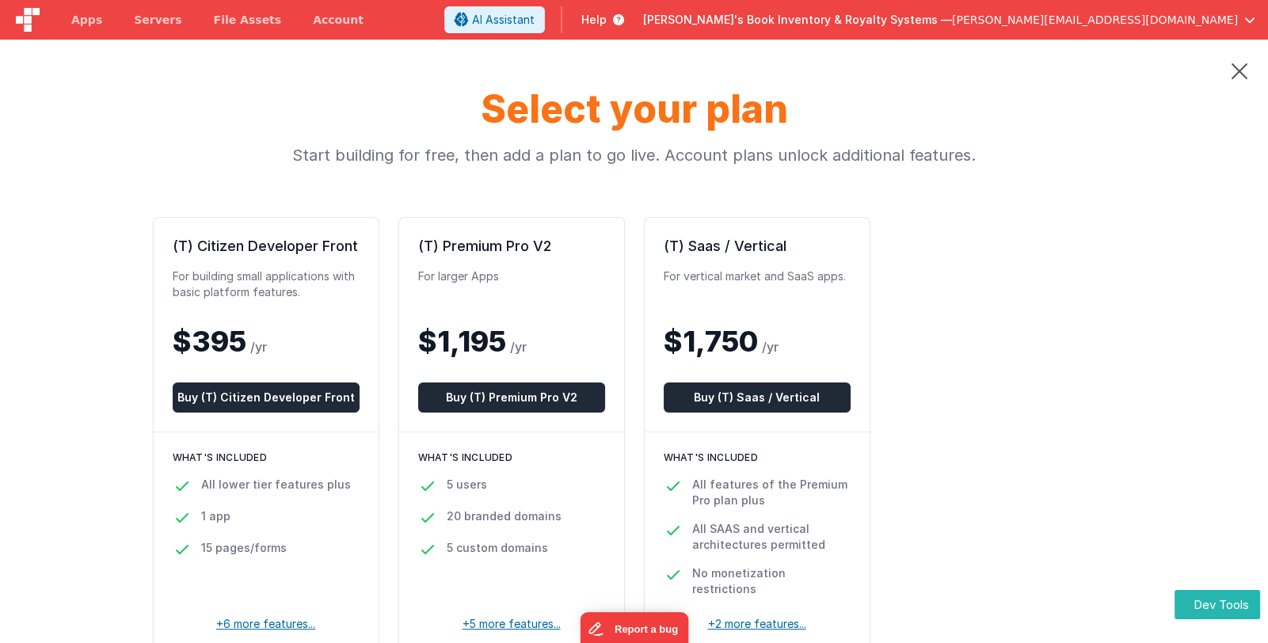
drag, startPoint x: 0, startPoint y: 0, endPoint x: 911, endPoint y: 232, distance: 940.1
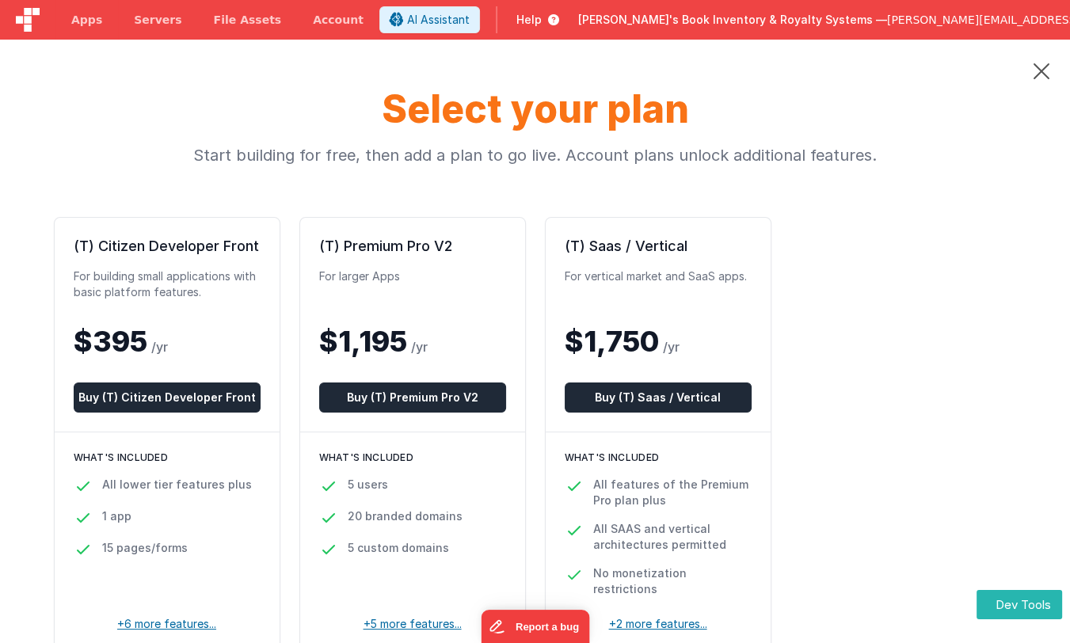
click at [899, 390] on div "(T) Citizen Developer Front For building small applications with basic platform…" at bounding box center [535, 437] width 963 height 441
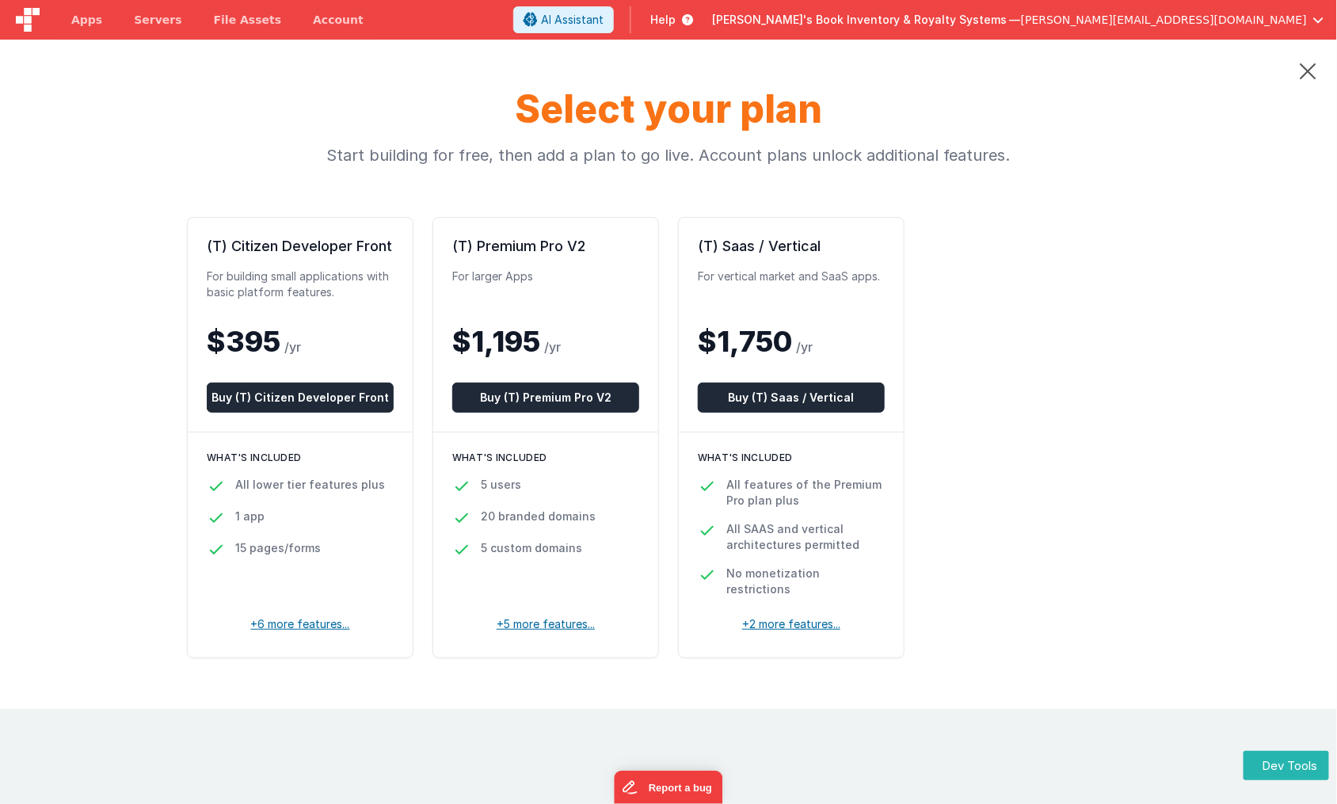
click at [980, 518] on div "(T) Citizen Developer Front For building small applications with basic platform…" at bounding box center [668, 437] width 963 height 441
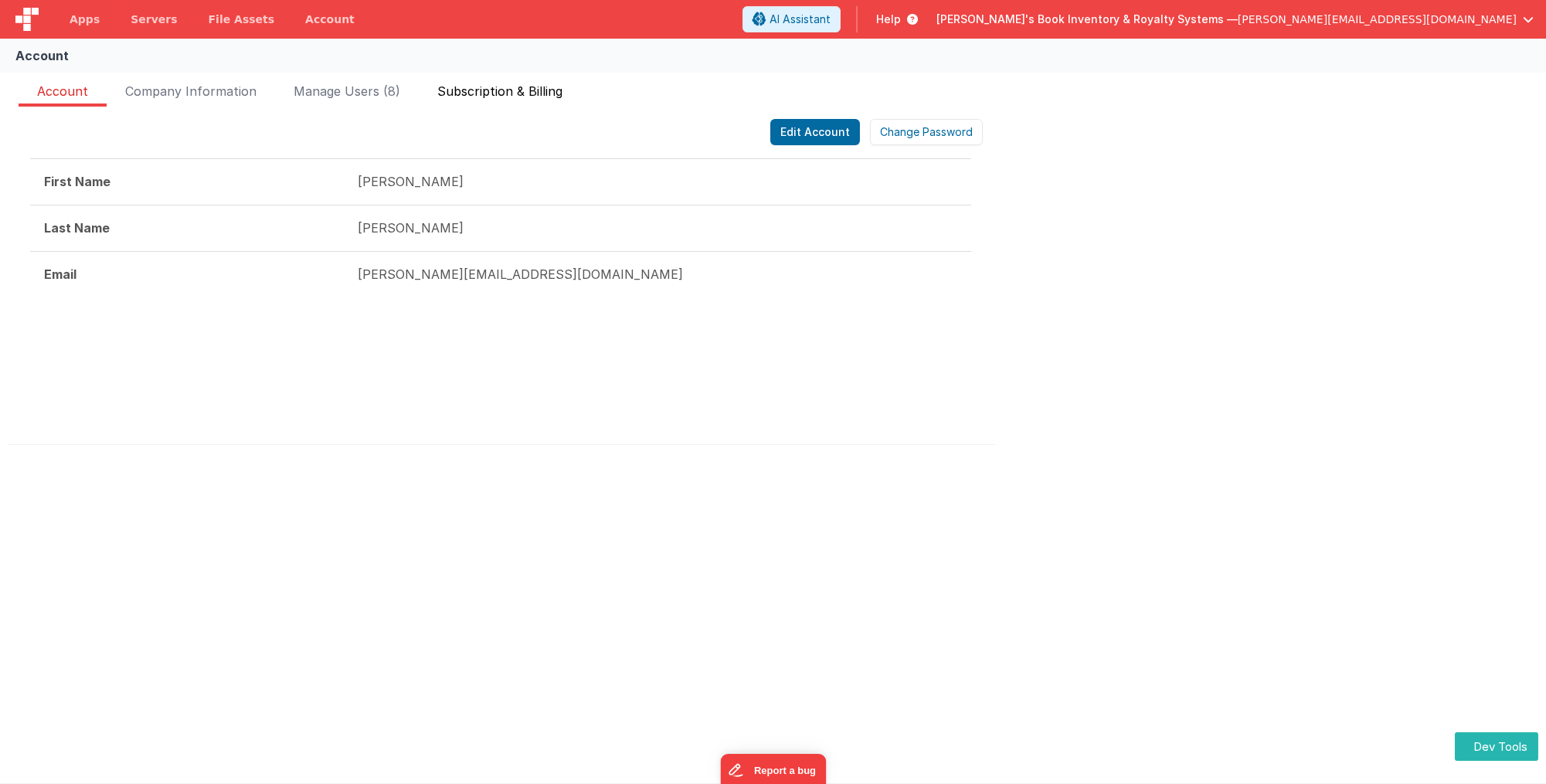
click at [532, 87] on span "Subscription & Billing" at bounding box center [499, 94] width 125 height 24
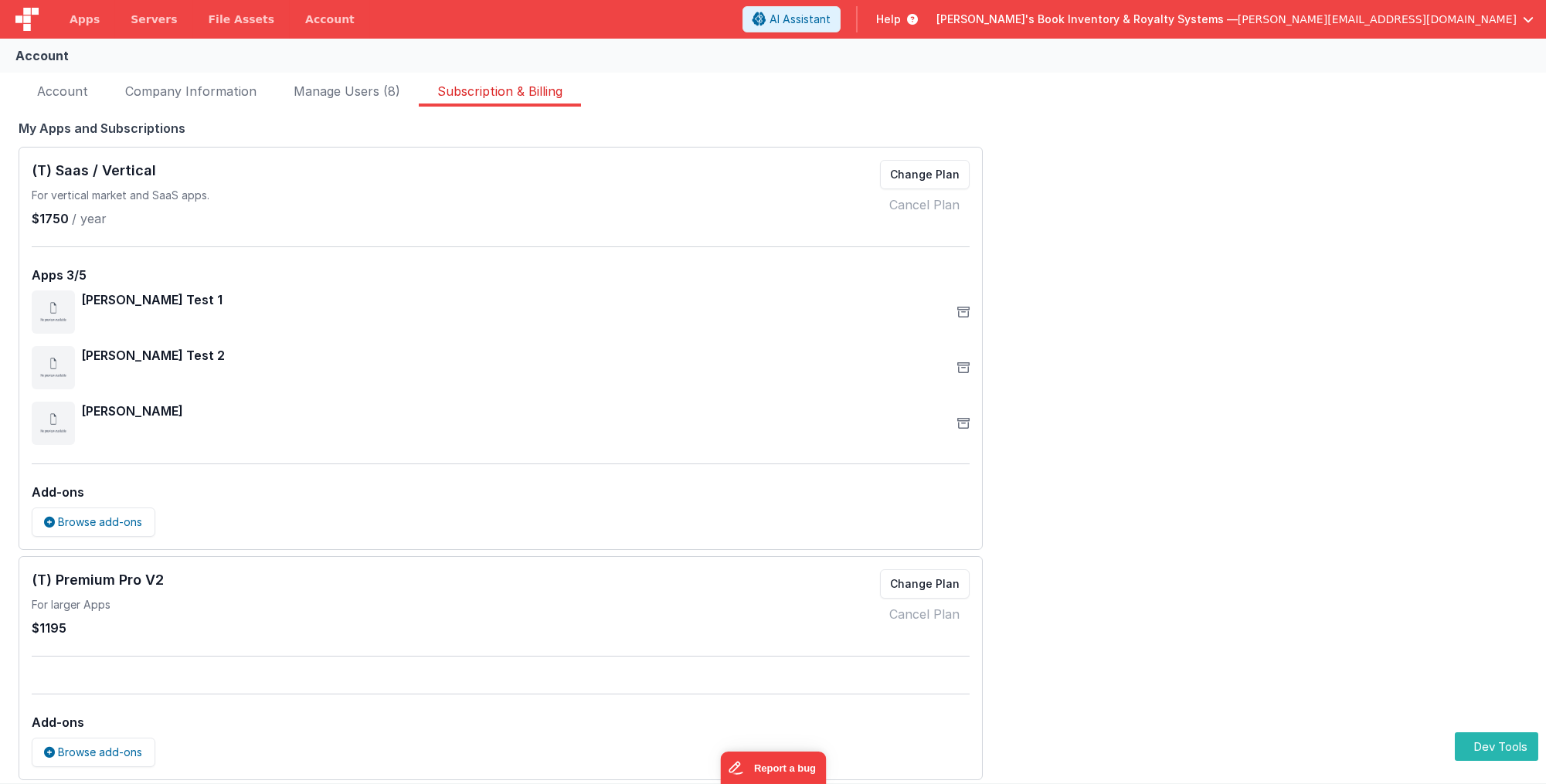
click at [1337, 400] on div "FakeApp One Starter Plan Change plan Last payment March 1, 2023 Next payment No…" at bounding box center [773, 451] width 1546 height 760
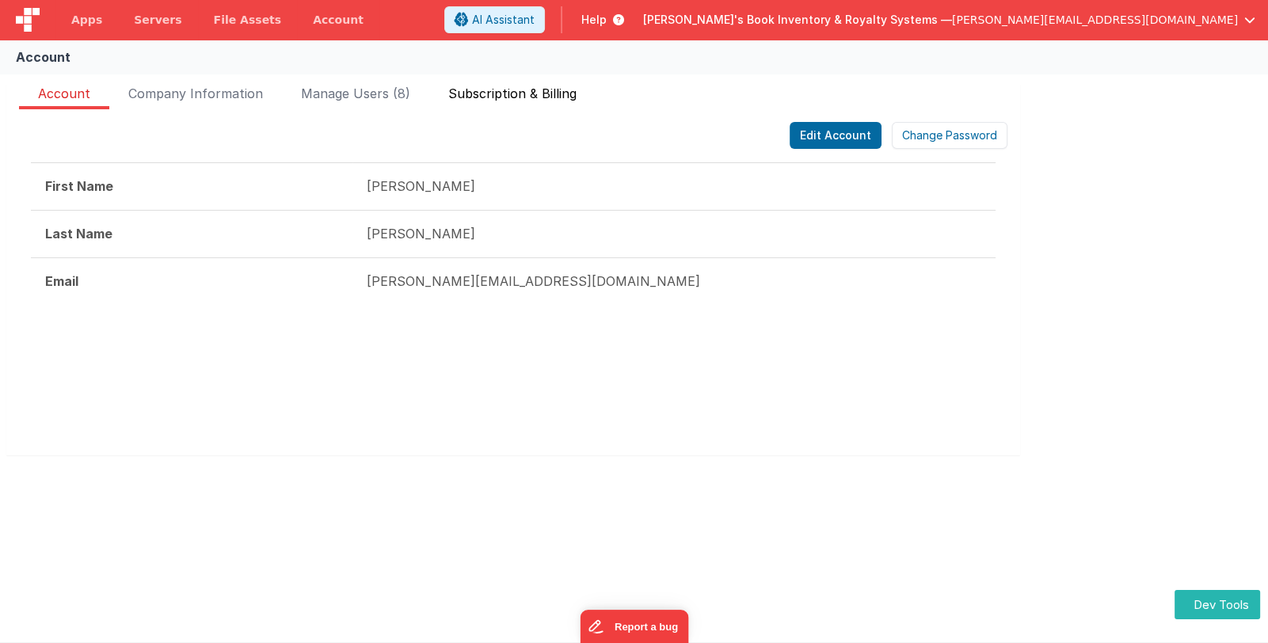
click at [505, 93] on span "Subscription & Billing" at bounding box center [512, 96] width 128 height 25
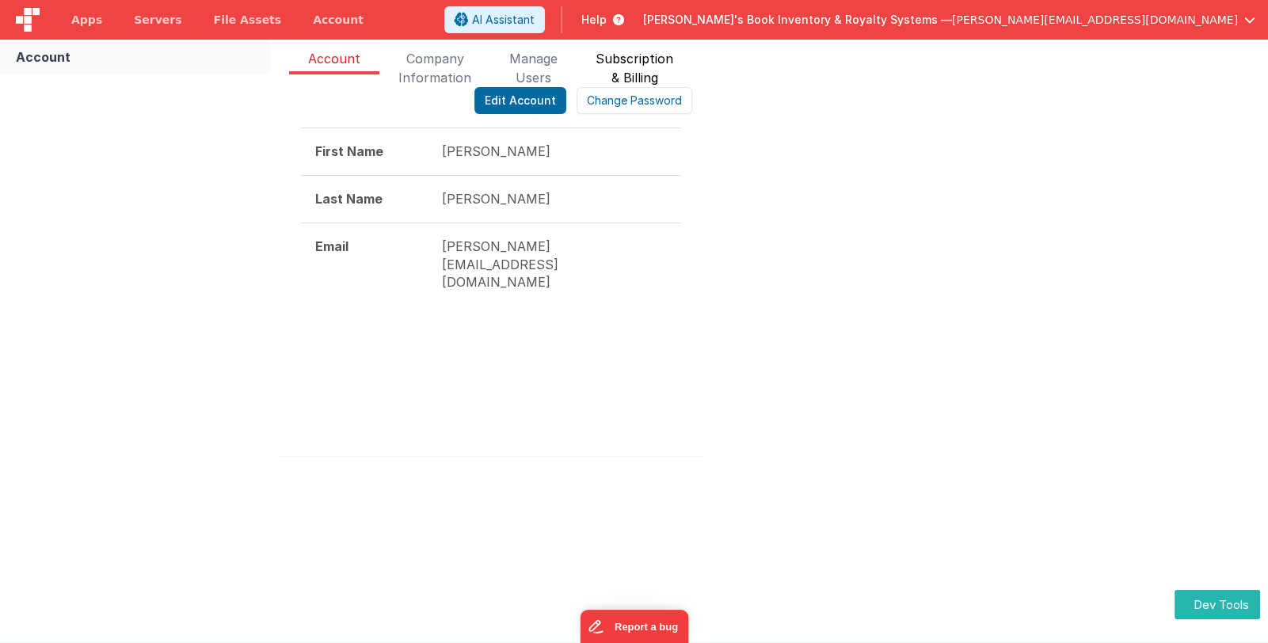
click at [619, 58] on span "Subscription & Billing" at bounding box center [635, 61] width 78 height 25
